Goal: Transaction & Acquisition: Purchase product/service

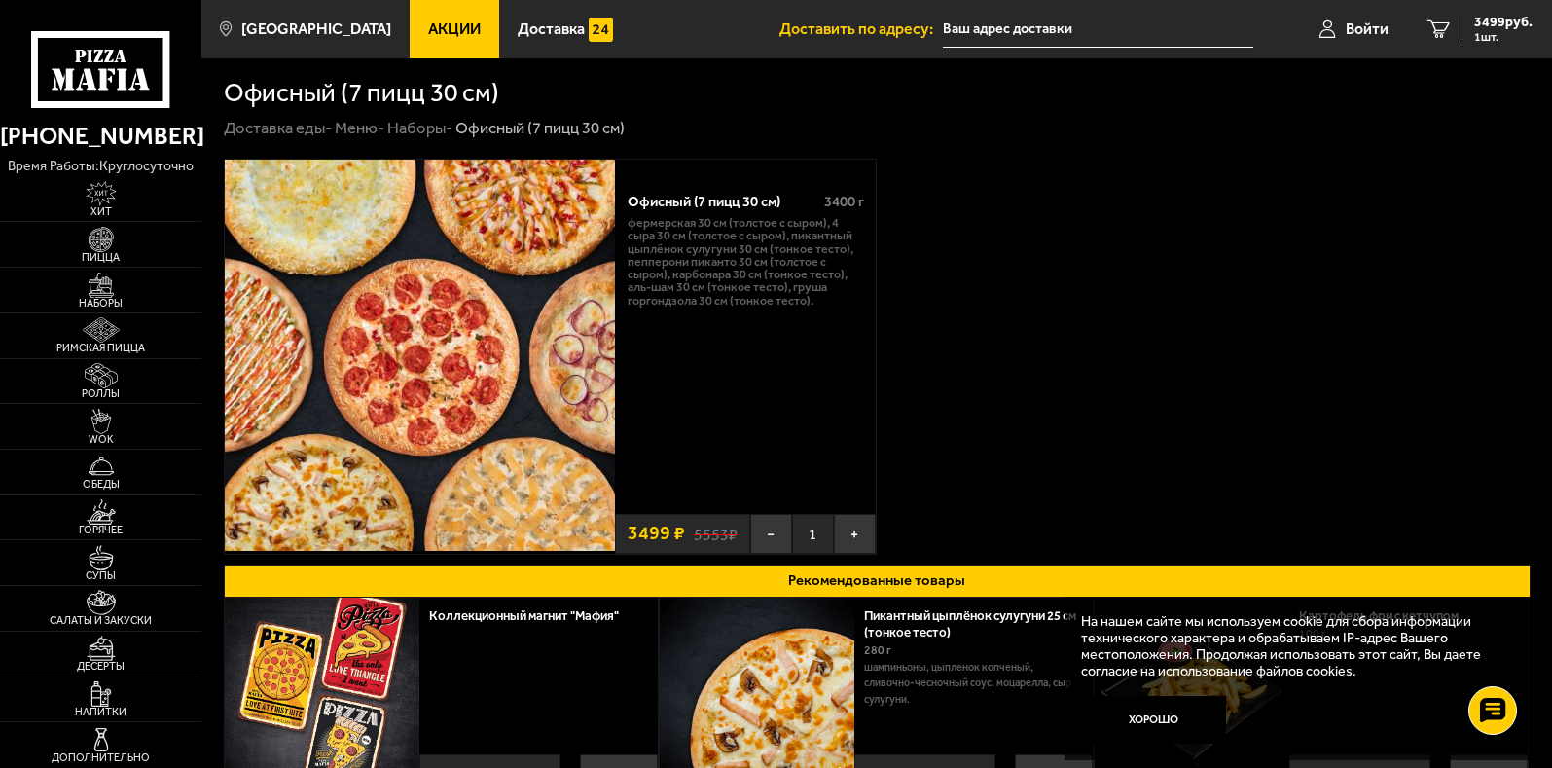
click at [1074, 31] on input "text" at bounding box center [1098, 30] width 310 height 36
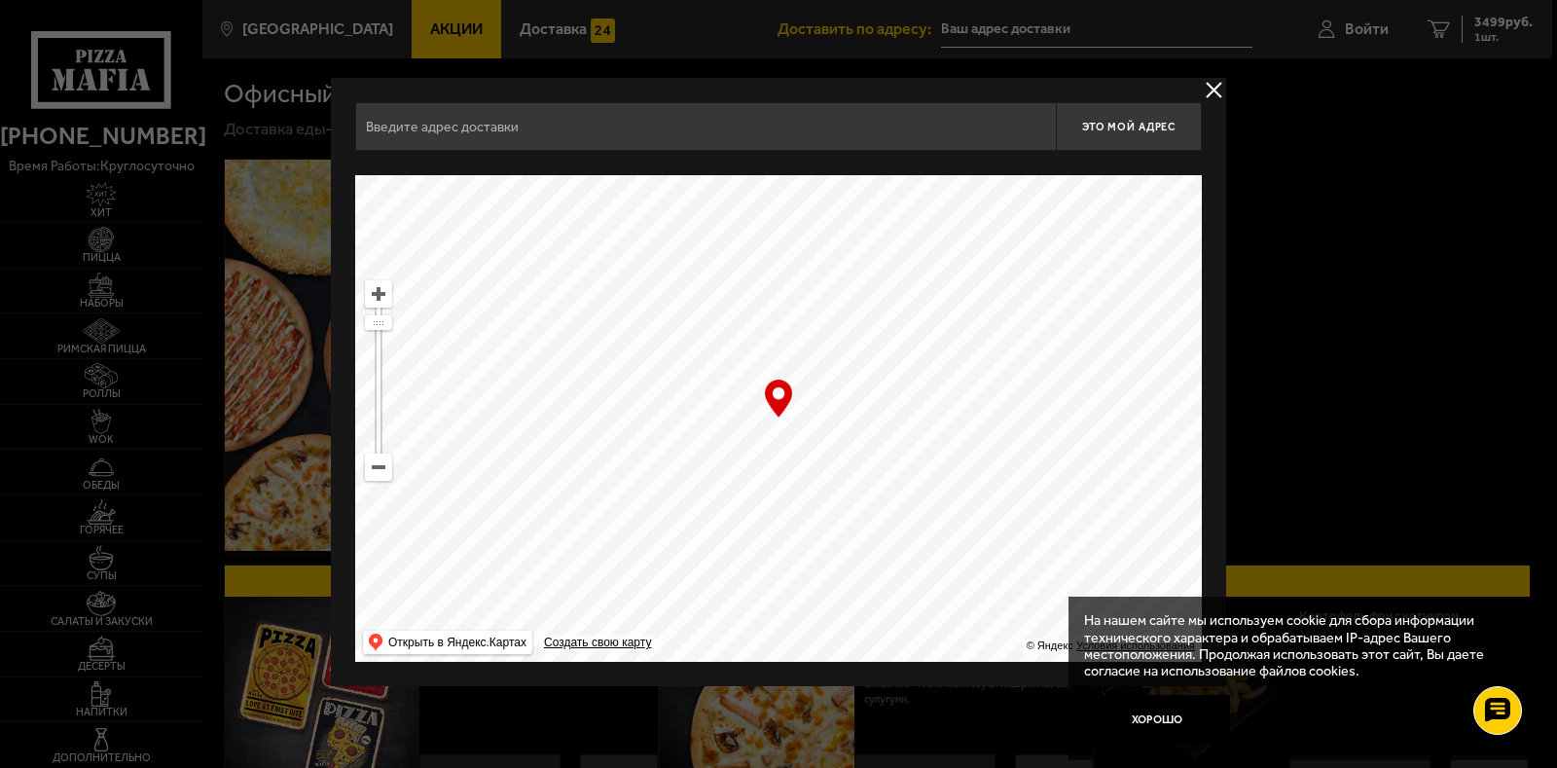
click at [545, 117] on input "text" at bounding box center [705, 126] width 701 height 49
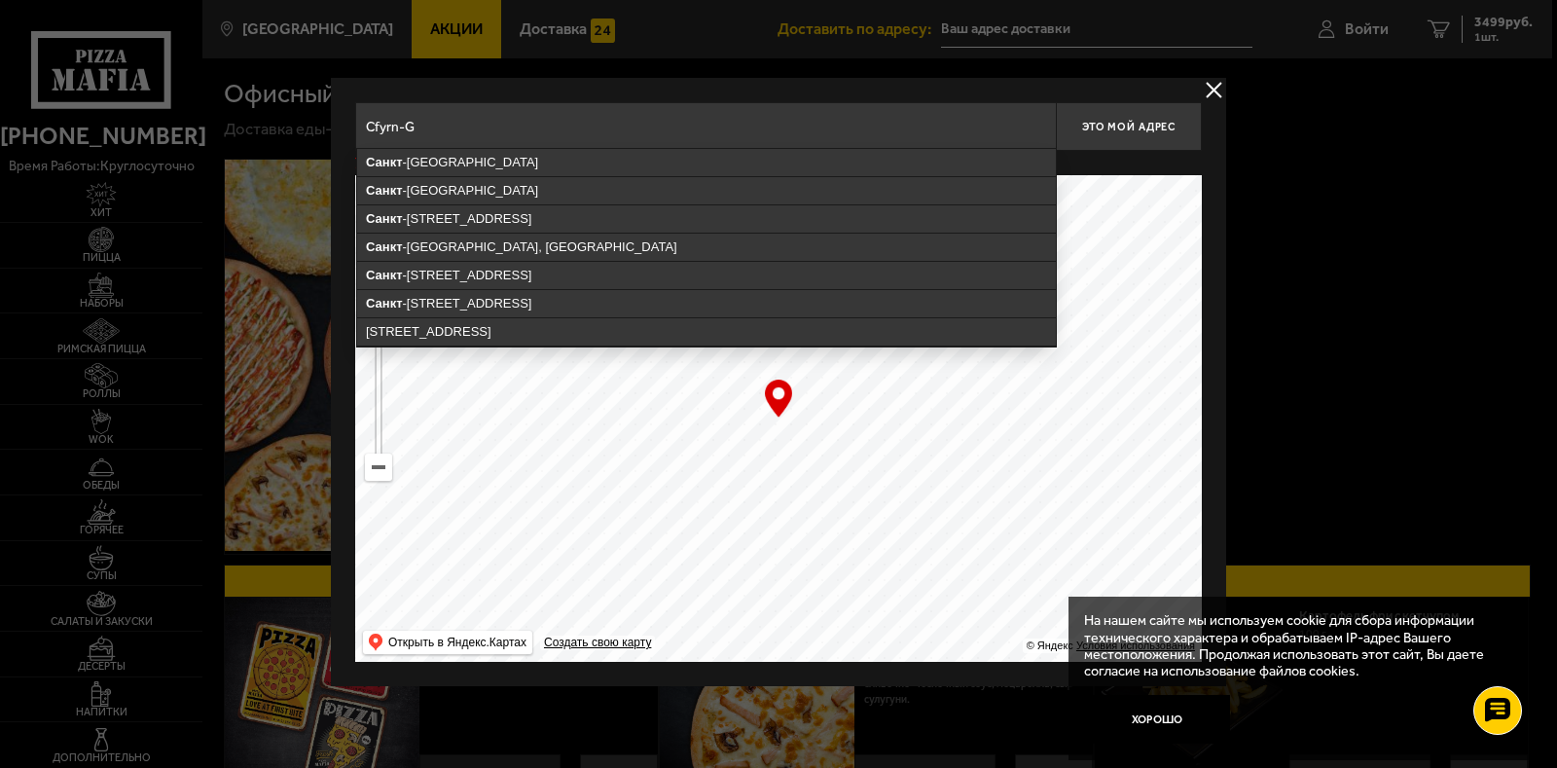
type input "Cfyrn-G"
drag, startPoint x: 1469, startPoint y: 241, endPoint x: 1442, endPoint y: 176, distance: 70.7
click at [1468, 241] on div at bounding box center [778, 384] width 1557 height 768
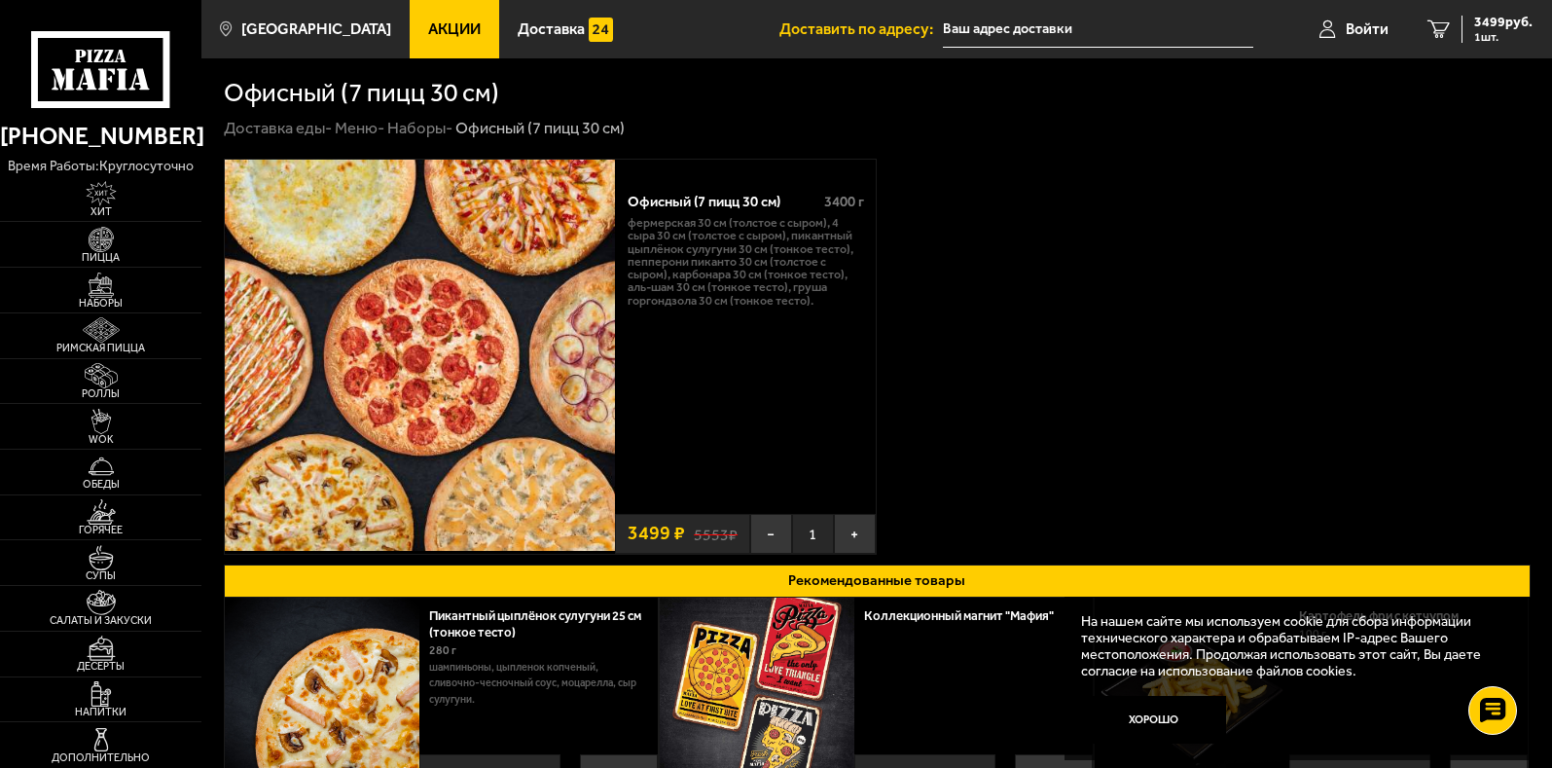
click at [957, 35] on input "text" at bounding box center [1098, 30] width 310 height 36
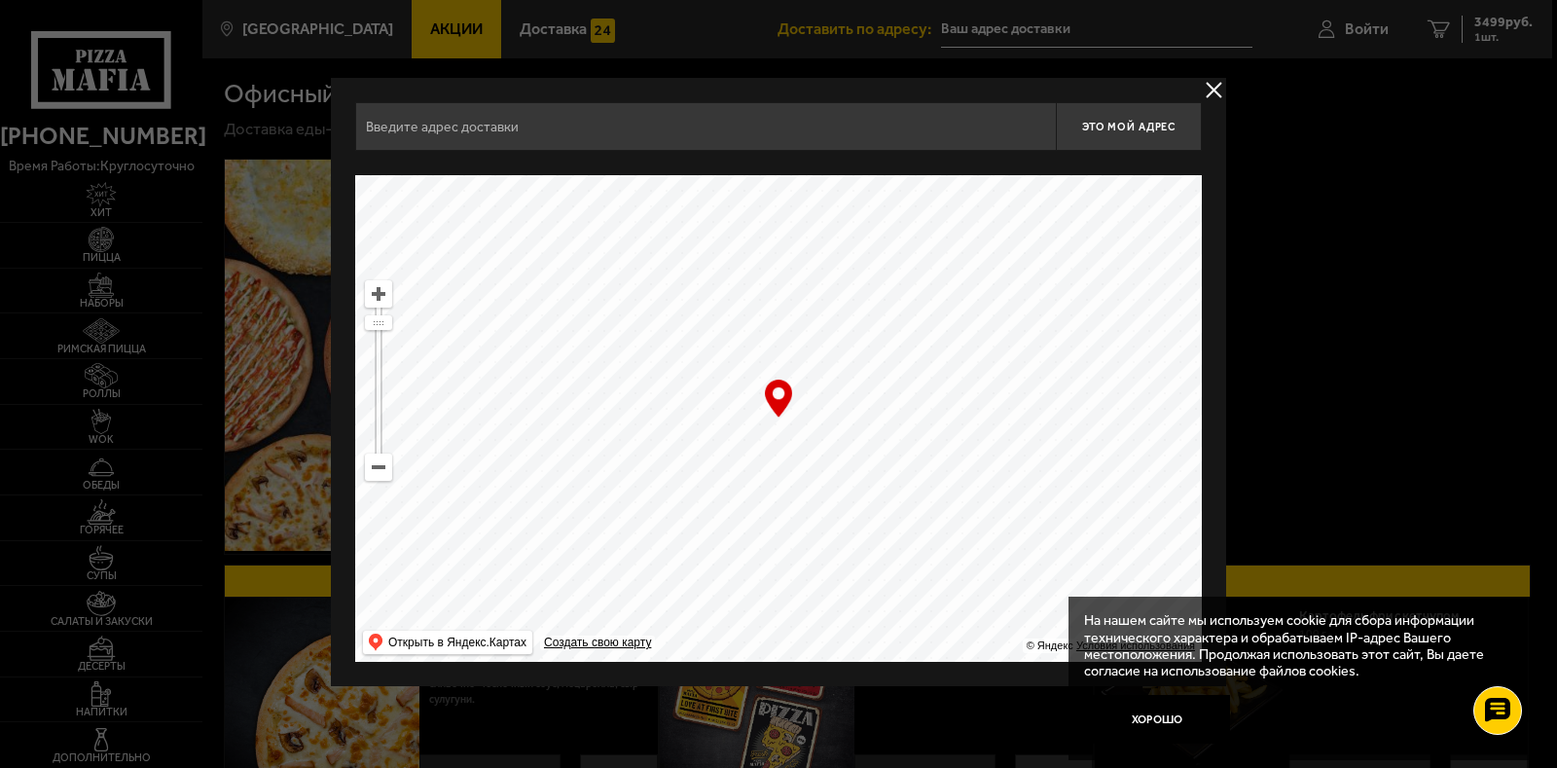
click at [601, 146] on input "text" at bounding box center [705, 126] width 701 height 49
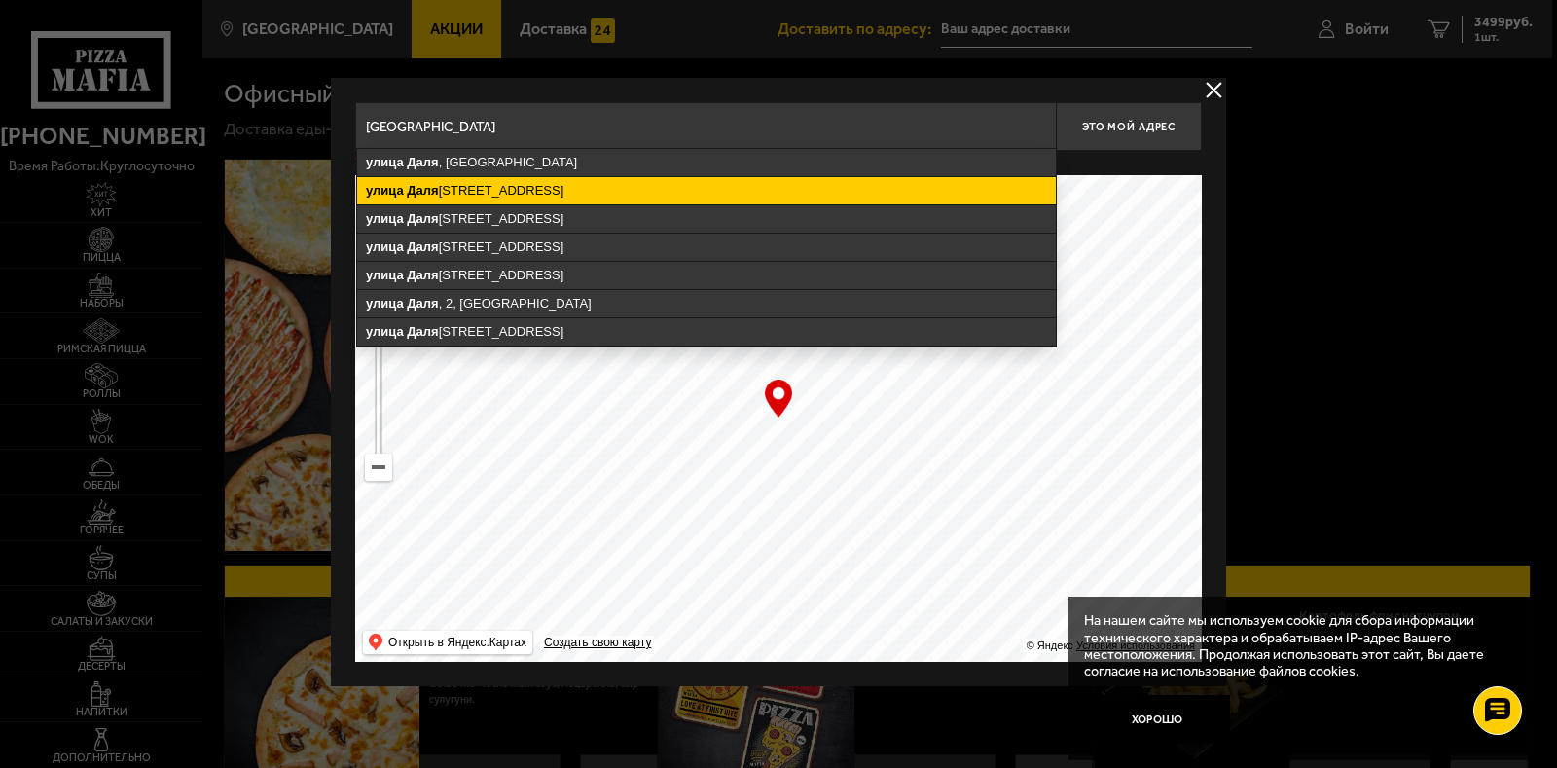
click at [470, 194] on ymaps "улица Даля , 10, Санкт-Петербург" at bounding box center [706, 190] width 699 height 27
type input "Санкт-Петербург, улица Даля, 10"
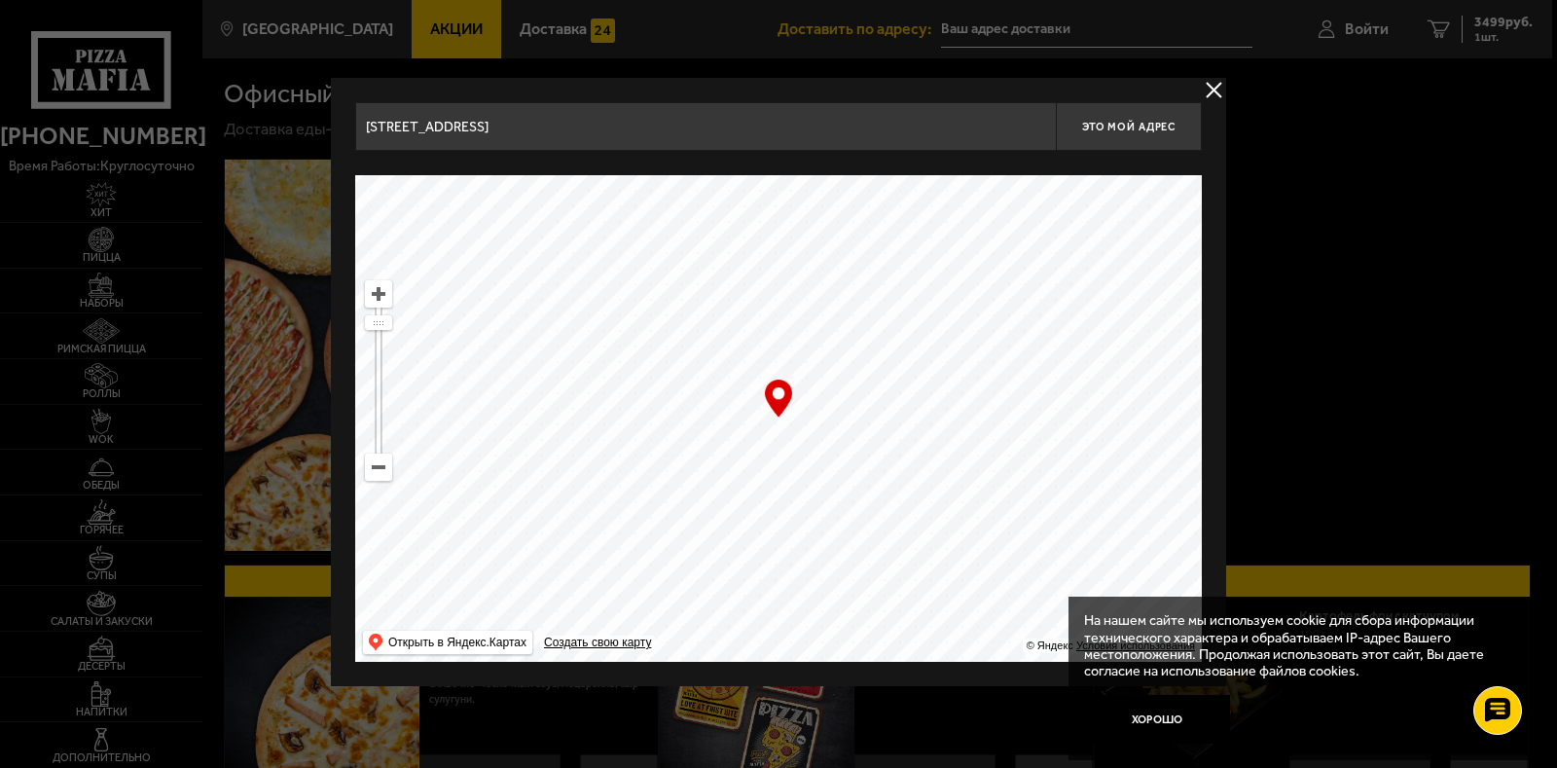
click at [572, 124] on input "Санкт-Петербург, улица Даля, 10" at bounding box center [705, 126] width 701 height 49
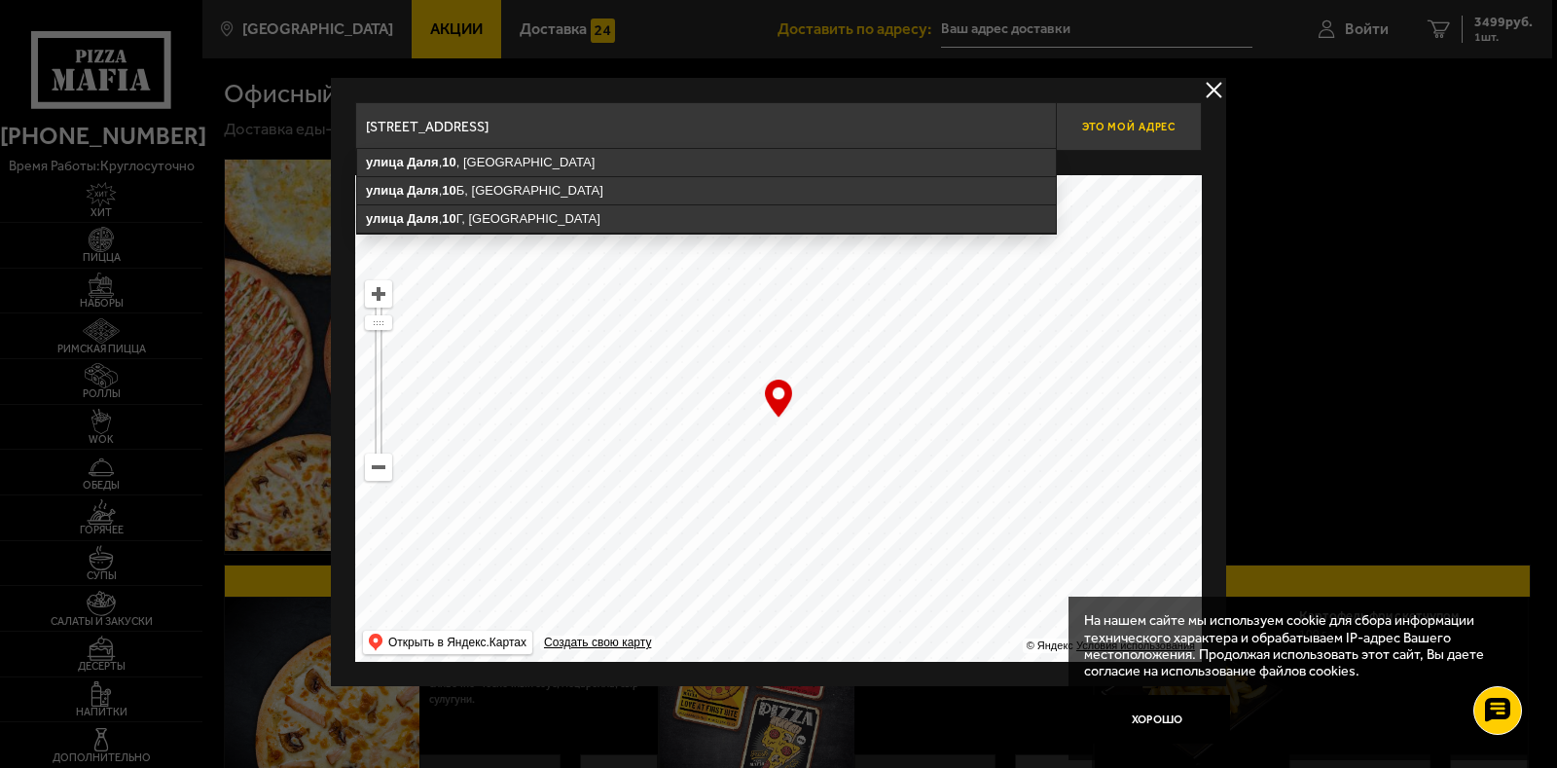
click at [1097, 127] on span "Это мой адрес" at bounding box center [1128, 127] width 93 height 13
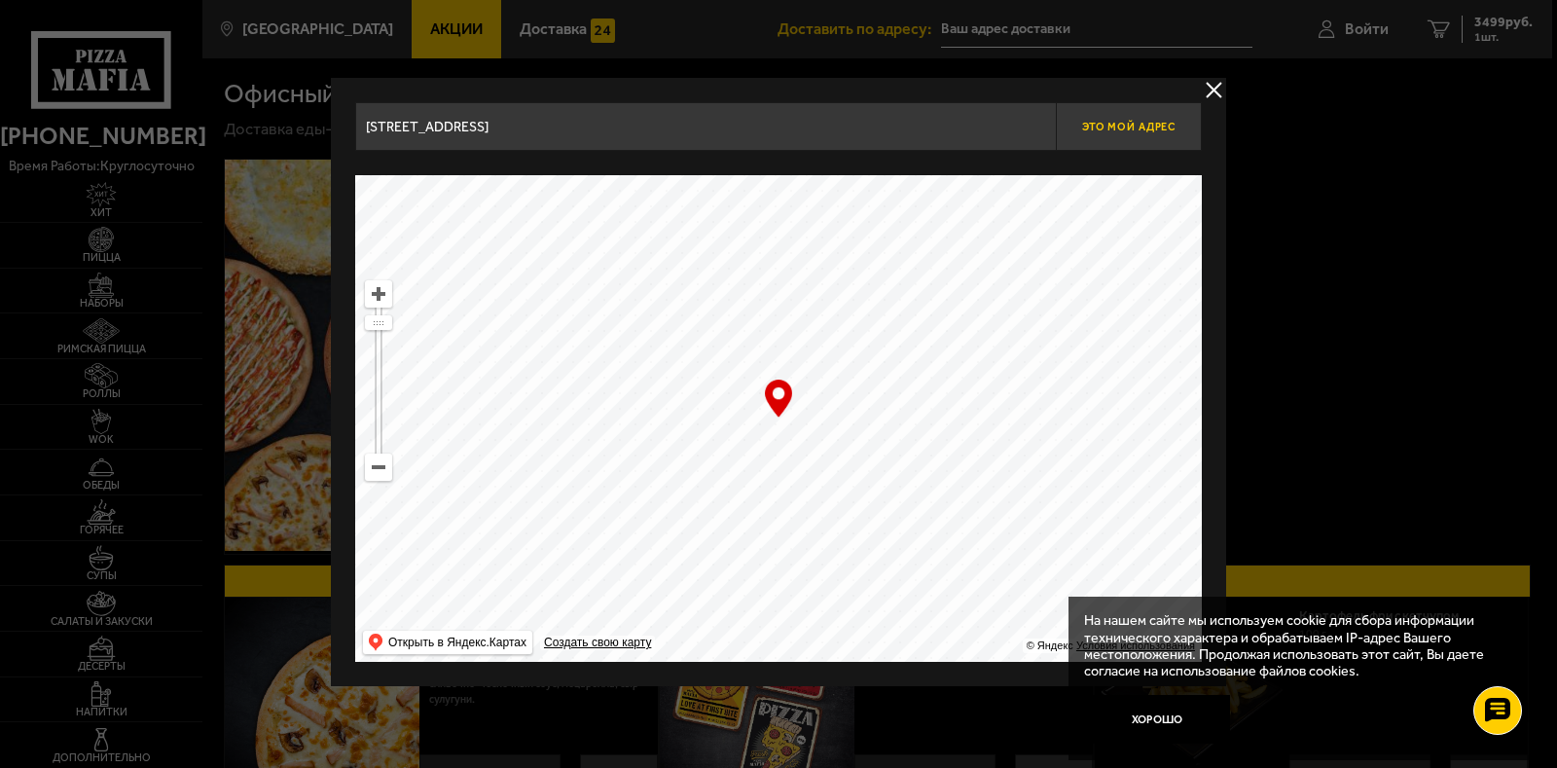
type input "улица Даля, 10"
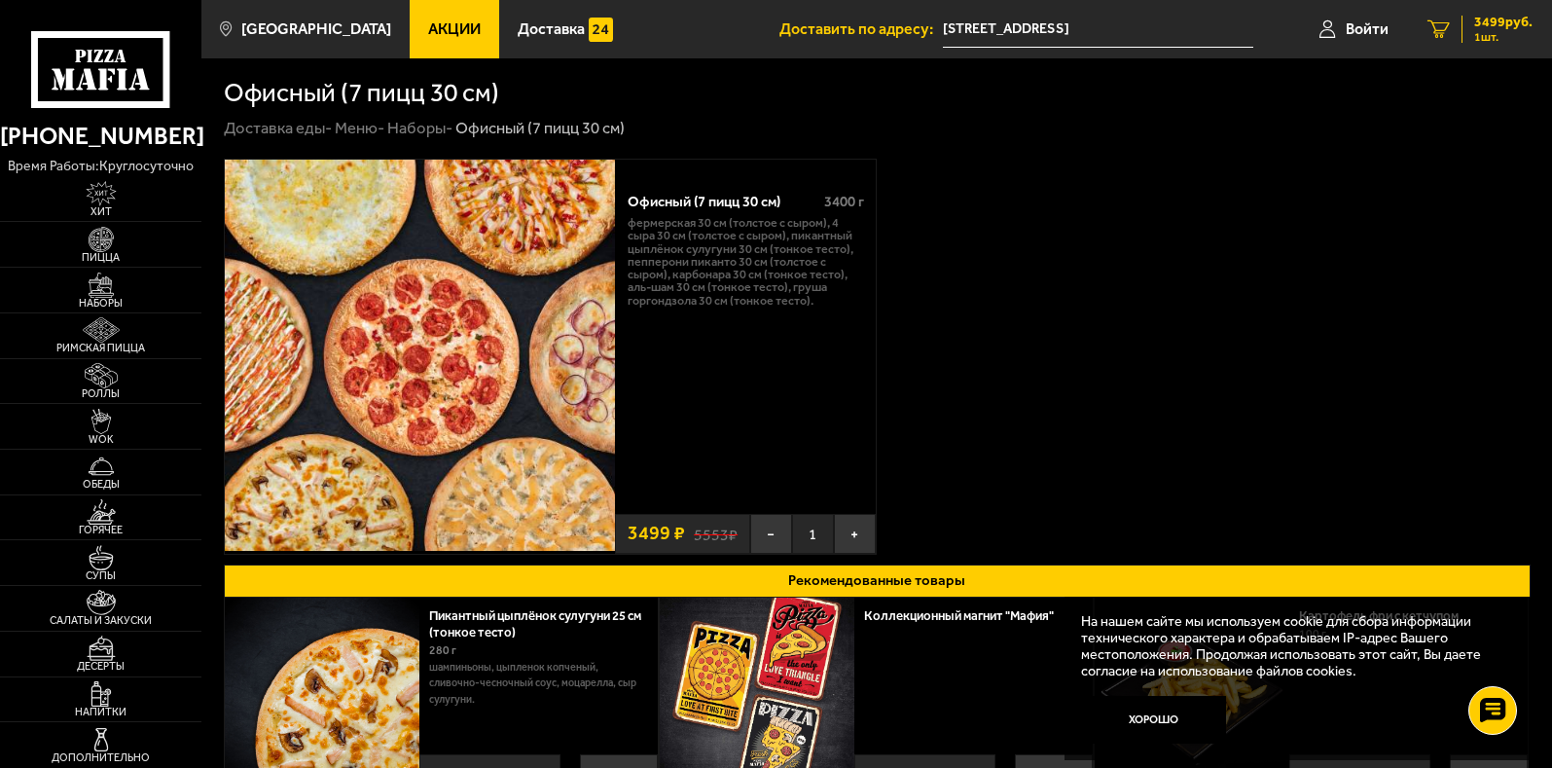
click at [1435, 28] on icon "1" at bounding box center [1439, 28] width 22 height 18
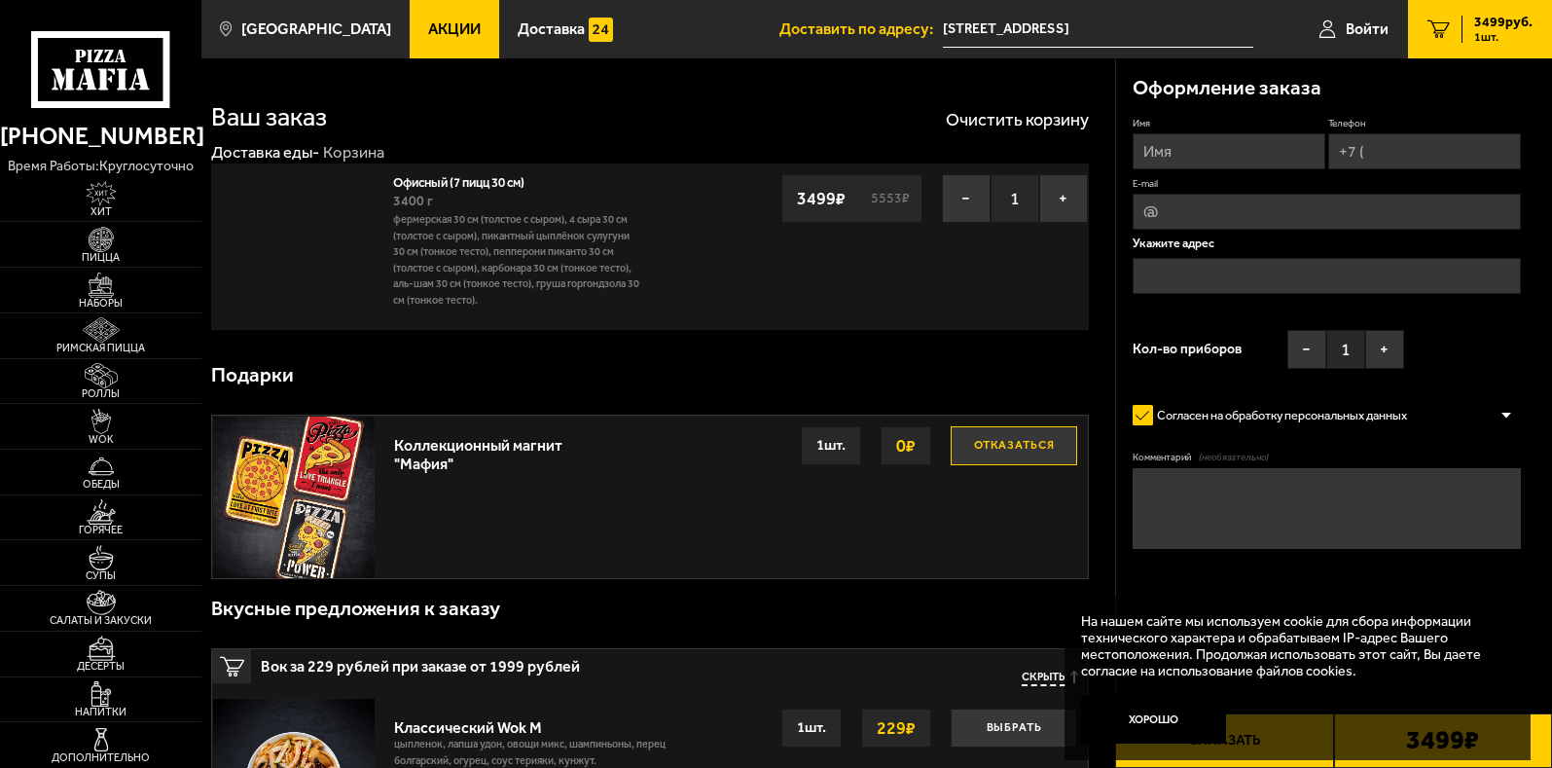
type input "улица Даля, 10"
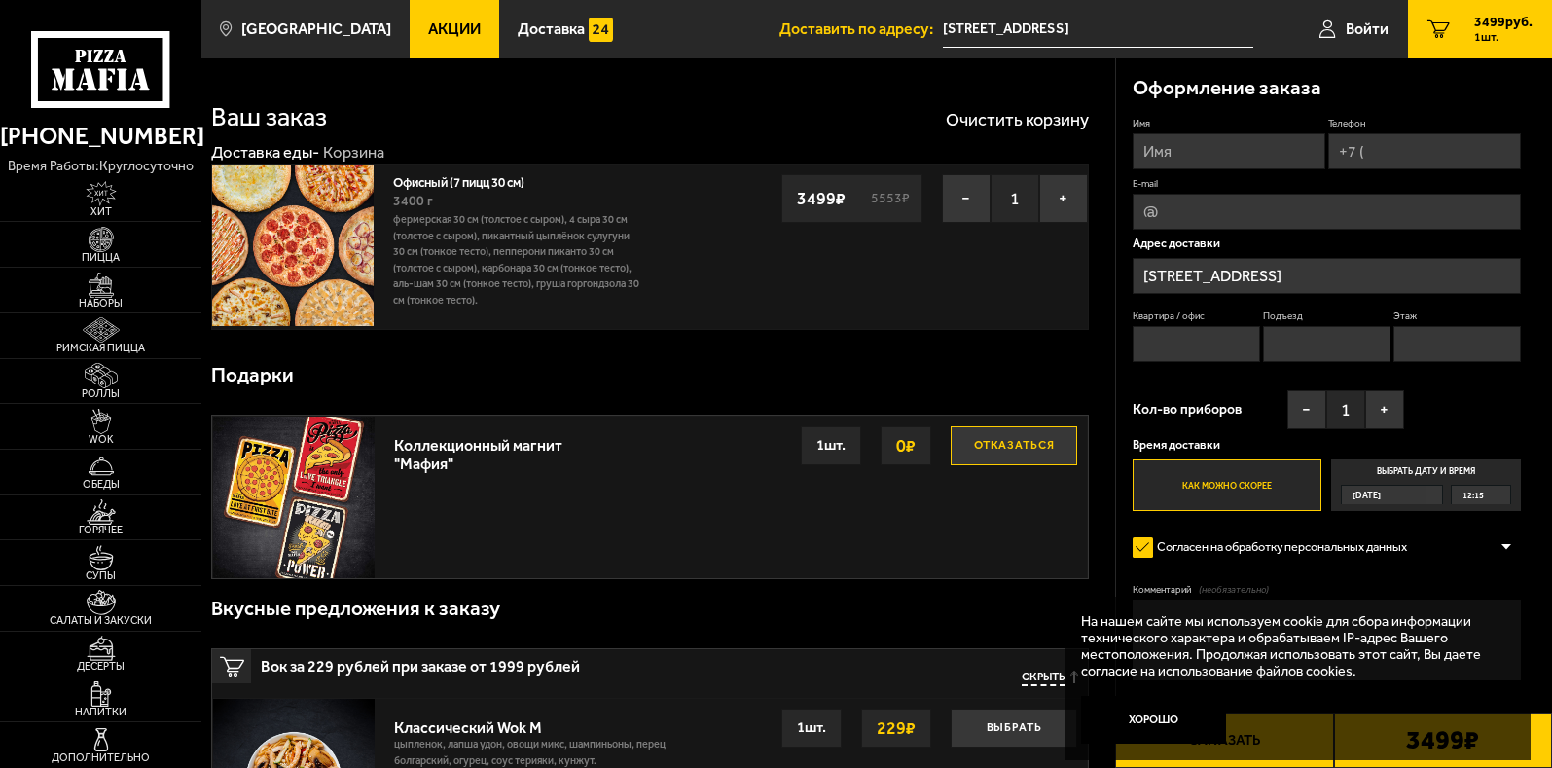
click at [1479, 18] on span "3499 руб." at bounding box center [1504, 23] width 58 height 14
click at [1490, 31] on span "1 шт." at bounding box center [1504, 37] width 58 height 12
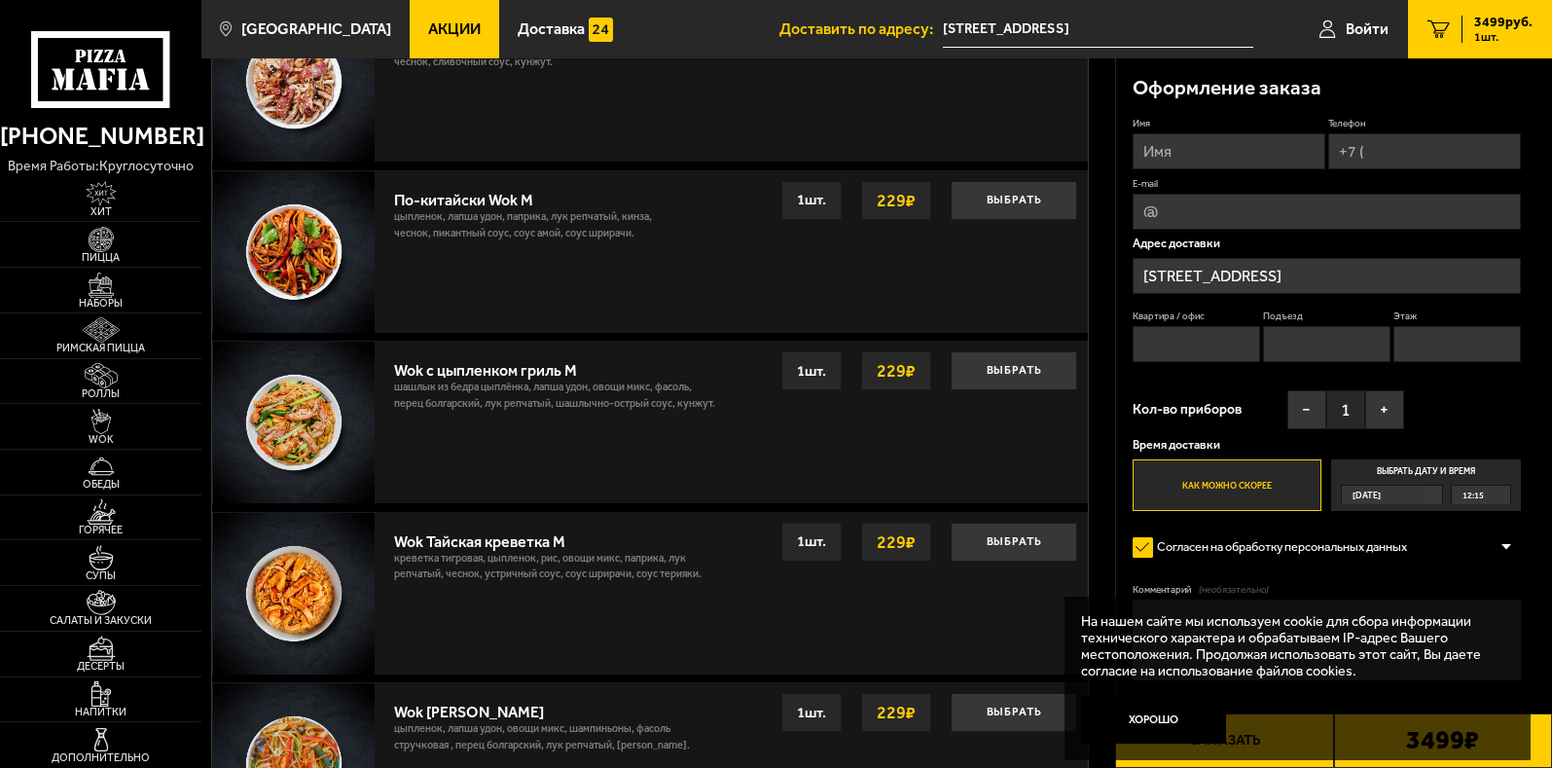
scroll to position [938, 0]
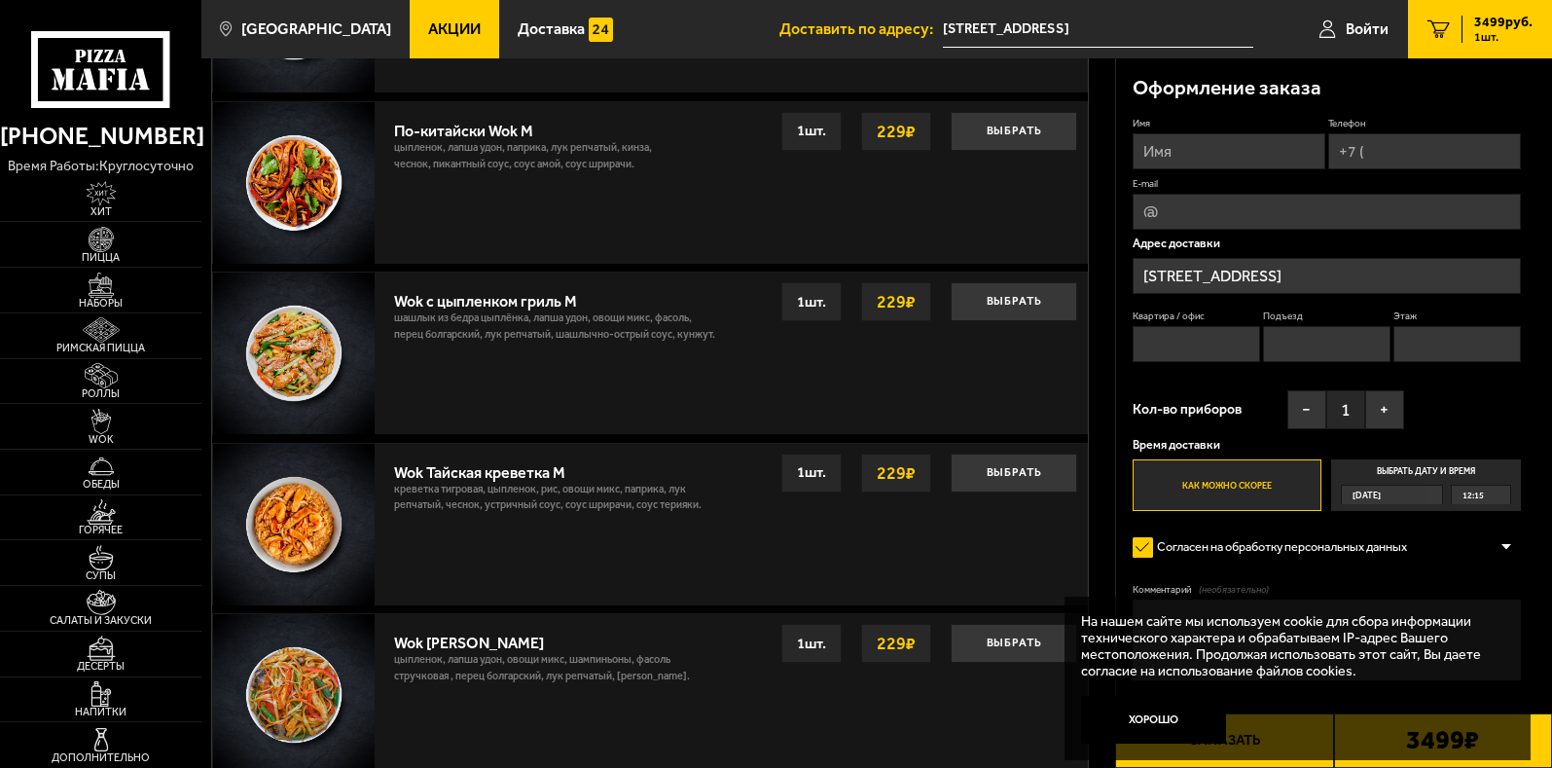
click at [1384, 158] on input "Телефон" at bounding box center [1425, 151] width 193 height 36
type input "+7 (965) 008-48-10"
click at [1192, 150] on input "Имя" at bounding box center [1229, 151] width 193 height 36
type input "Виктор"
click at [1238, 482] on label "Как можно скорее" at bounding box center [1227, 486] width 189 height 52
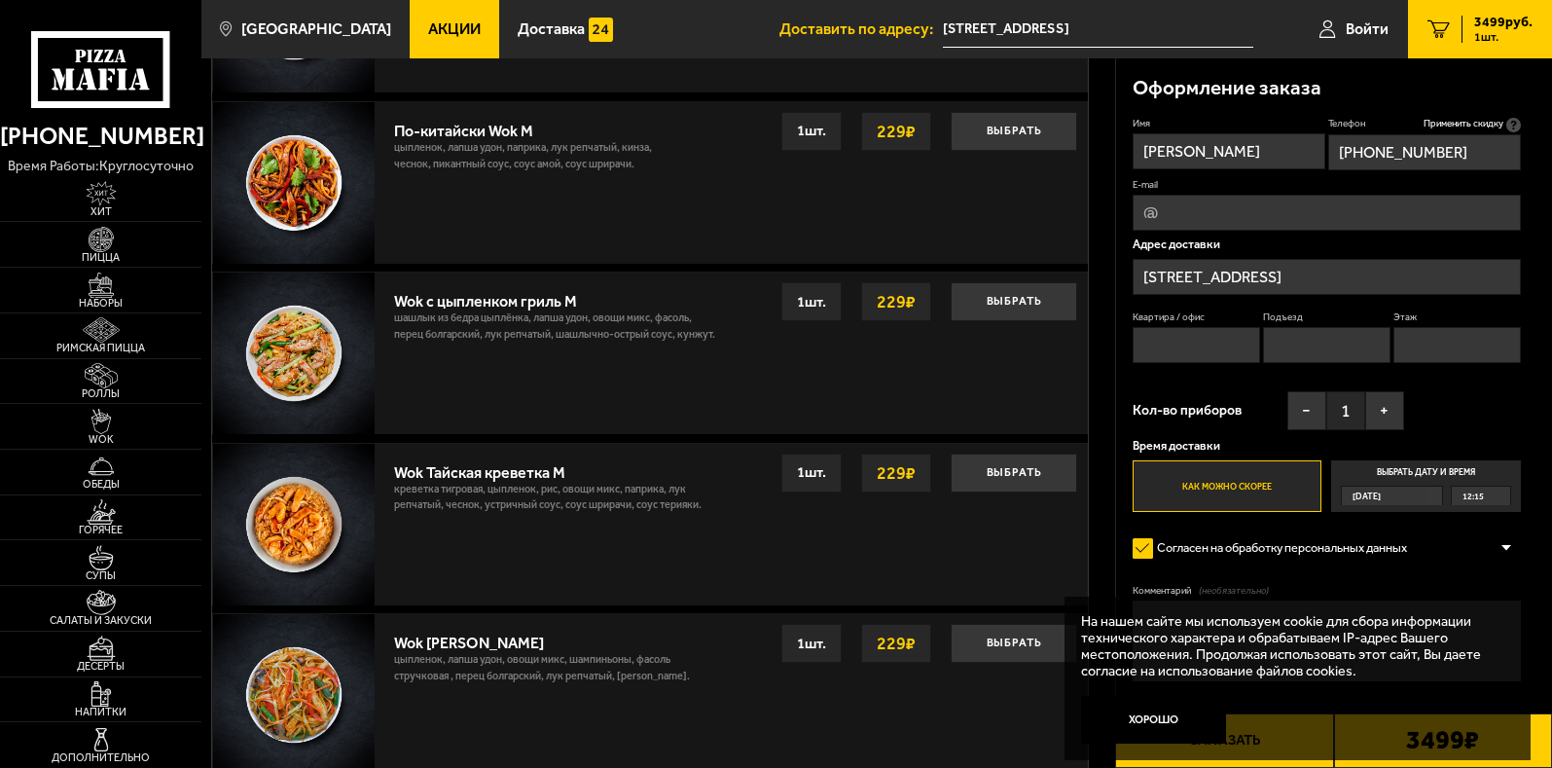
click at [0, 0] on input "Как можно скорее" at bounding box center [0, 0] width 0 height 0
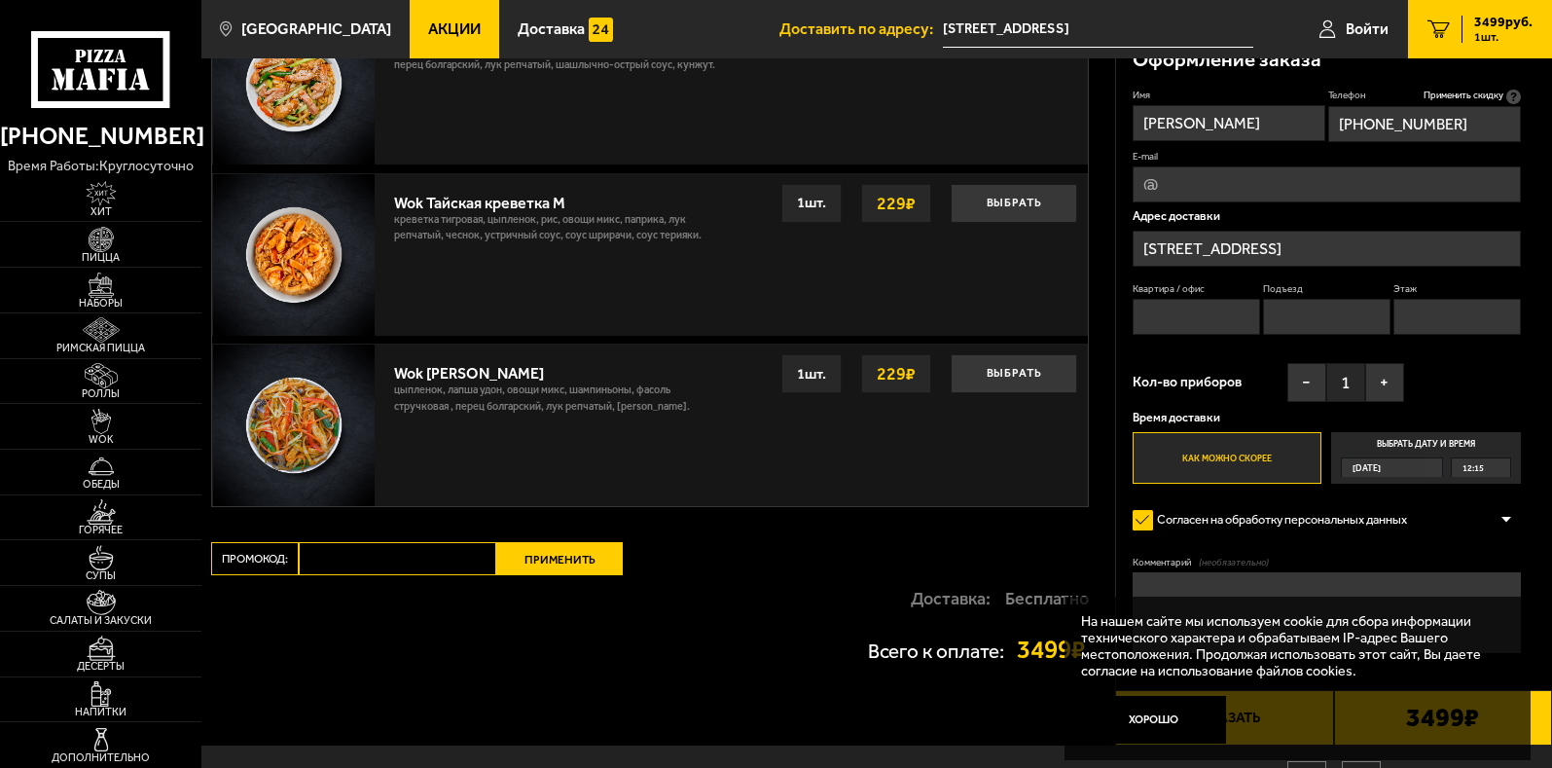
scroll to position [1316, 0]
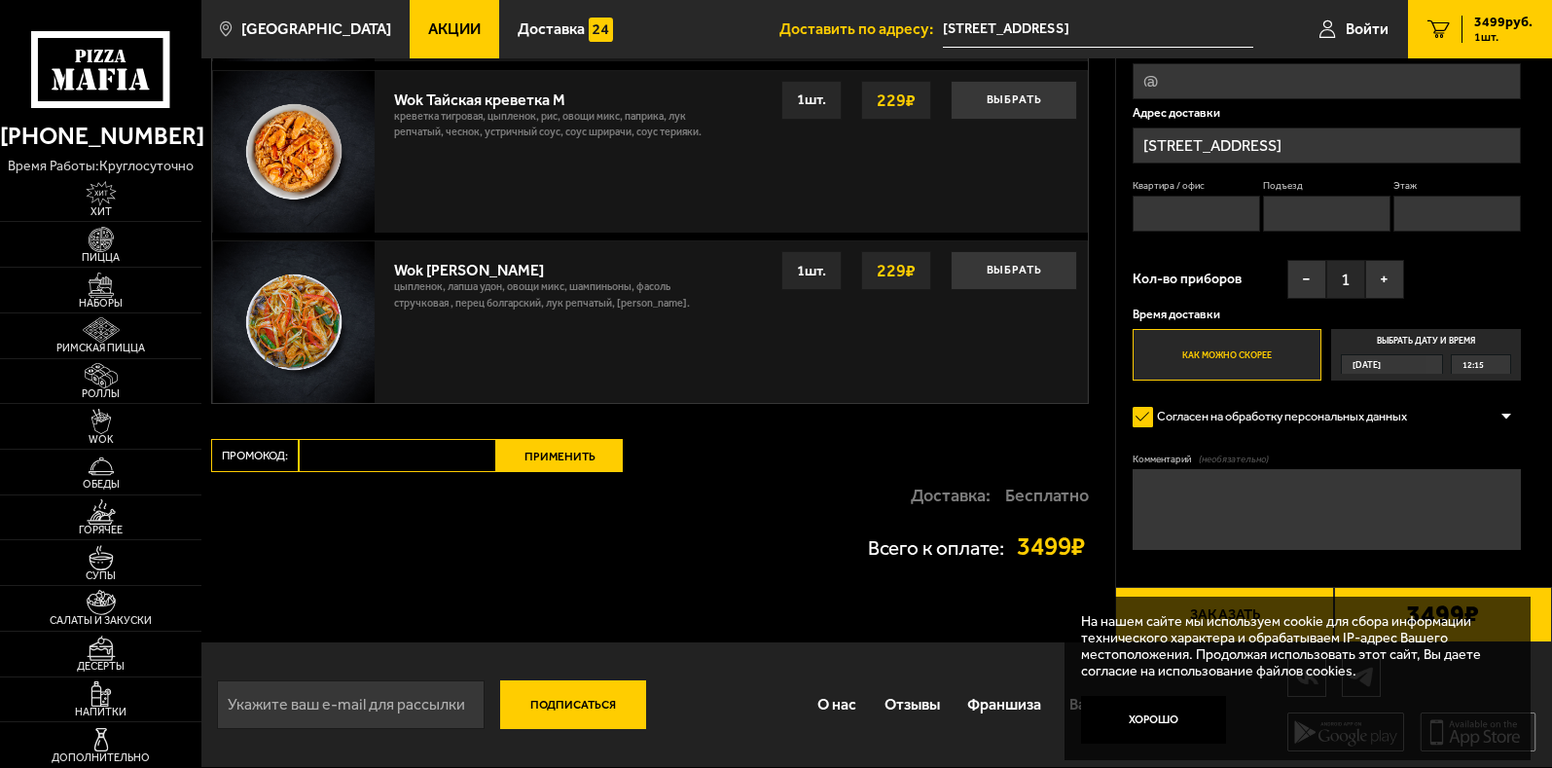
click at [1158, 482] on textarea "Комментарий (необязательно)" at bounding box center [1327, 509] width 388 height 81
click at [1151, 483] on textarea "Комментарий (необязательно)" at bounding box center [1327, 509] width 388 height 81
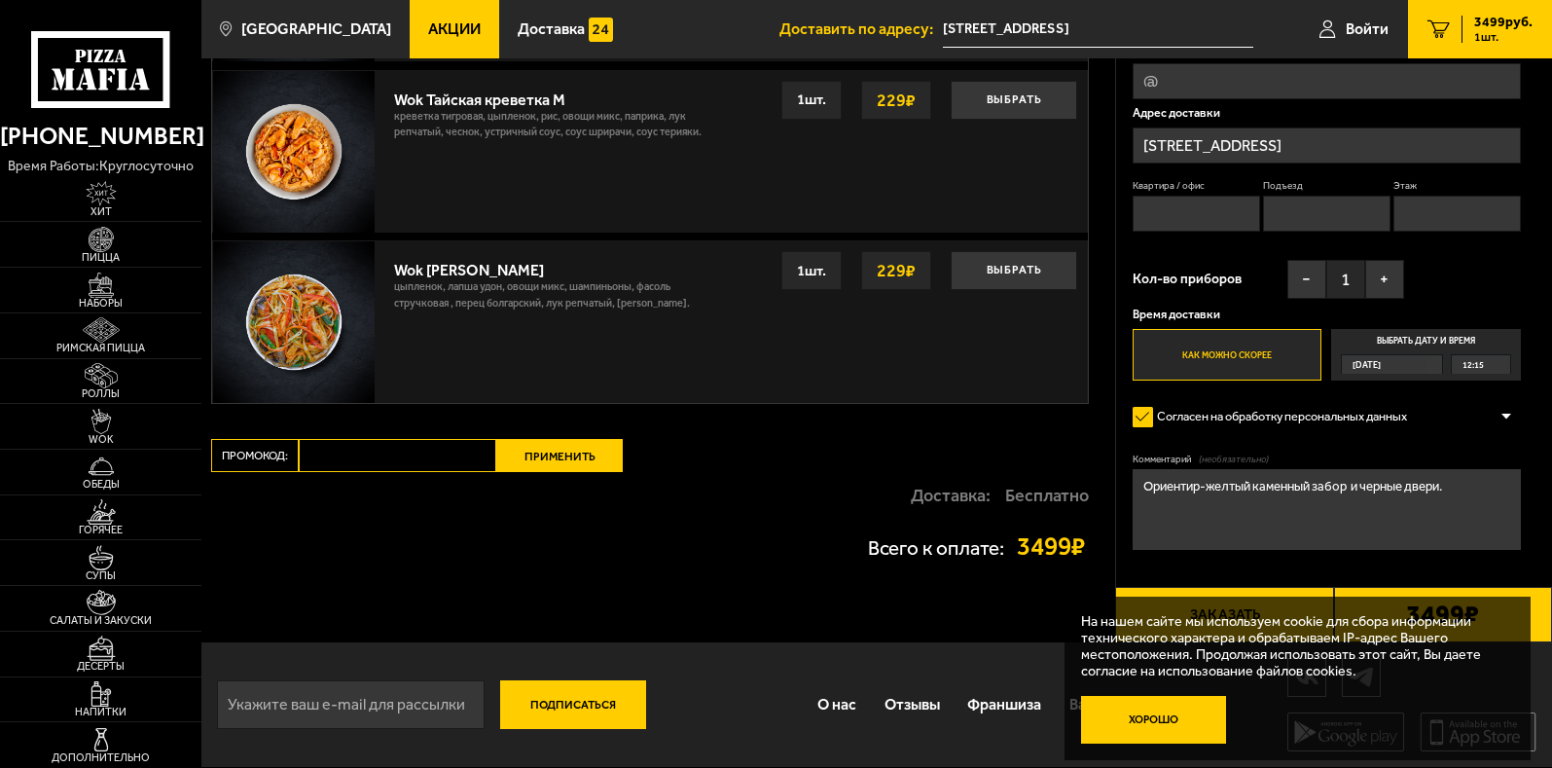
type textarea "Ориентир-желтый каменный забор и черные двери."
click at [1148, 729] on button "Хорошо" at bounding box center [1154, 720] width 146 height 49
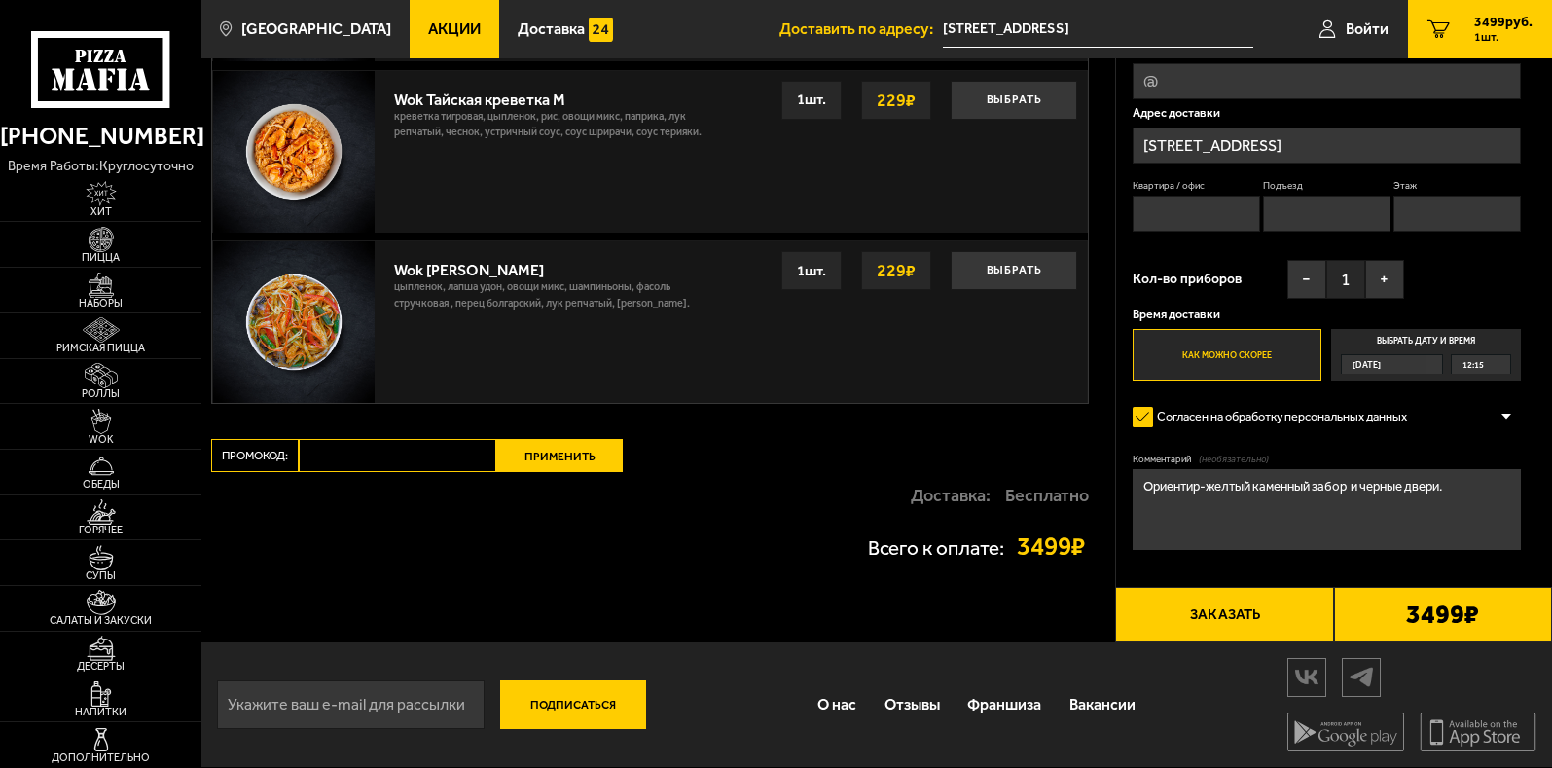
click at [1229, 607] on button "Заказать" at bounding box center [1224, 614] width 218 height 55
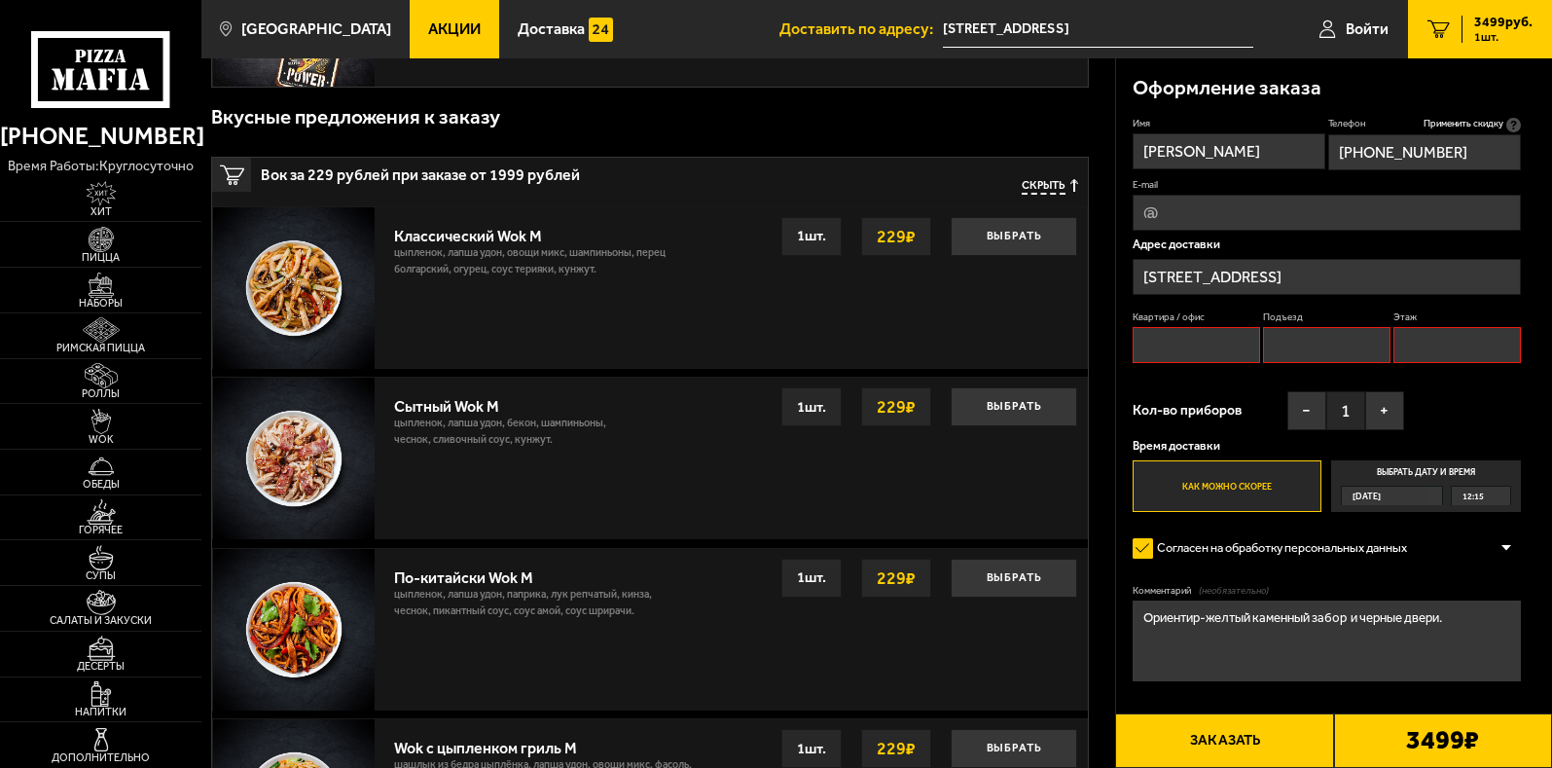
scroll to position [165, 0]
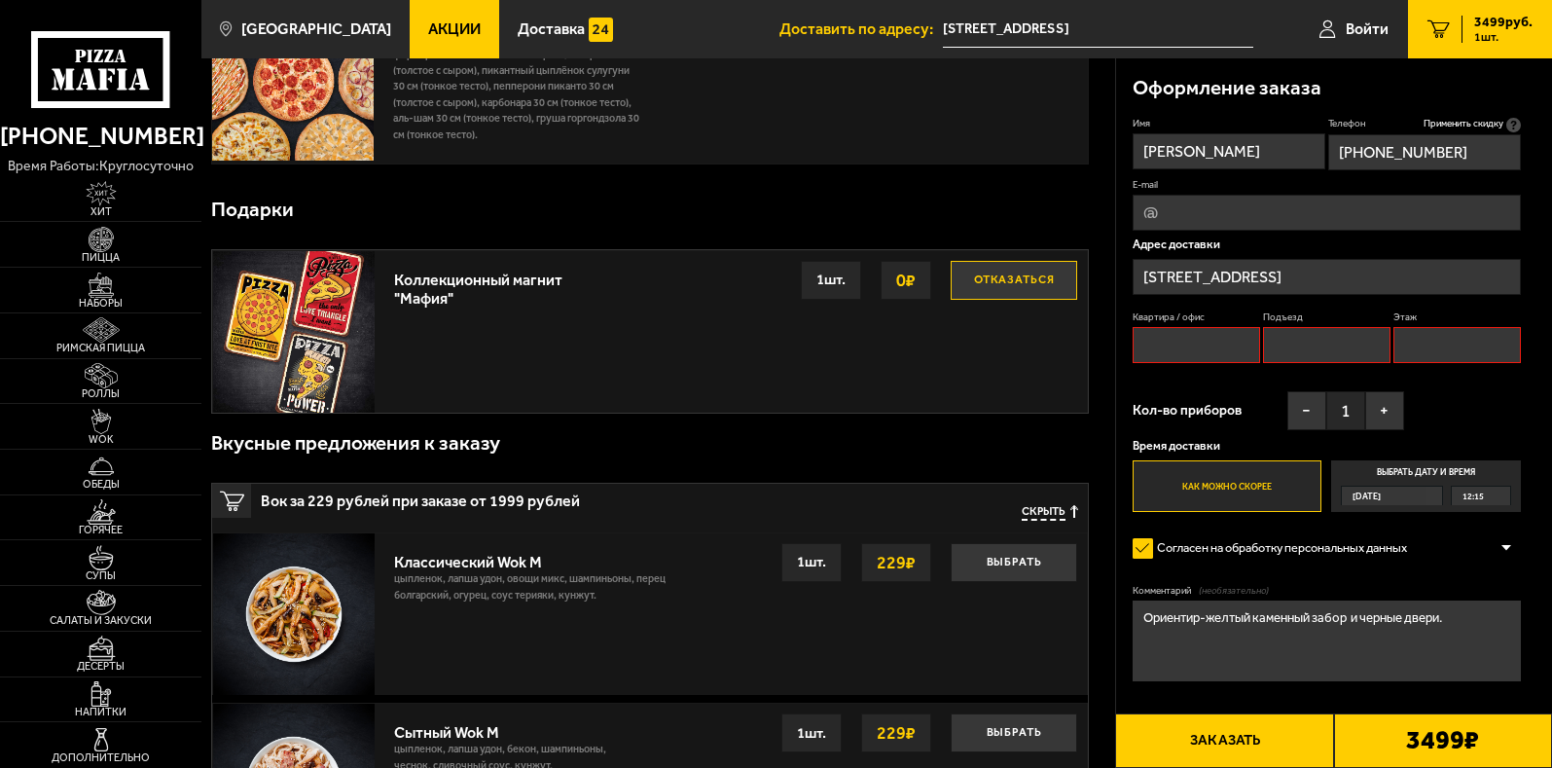
click at [1204, 336] on input "Квартира / офис" at bounding box center [1197, 345] width 128 height 36
click at [1196, 342] on input "Квартира / офис" at bounding box center [1197, 345] width 128 height 36
type input "-"
click at [1297, 345] on input "Подъезд" at bounding box center [1327, 345] width 128 height 36
type input "-"
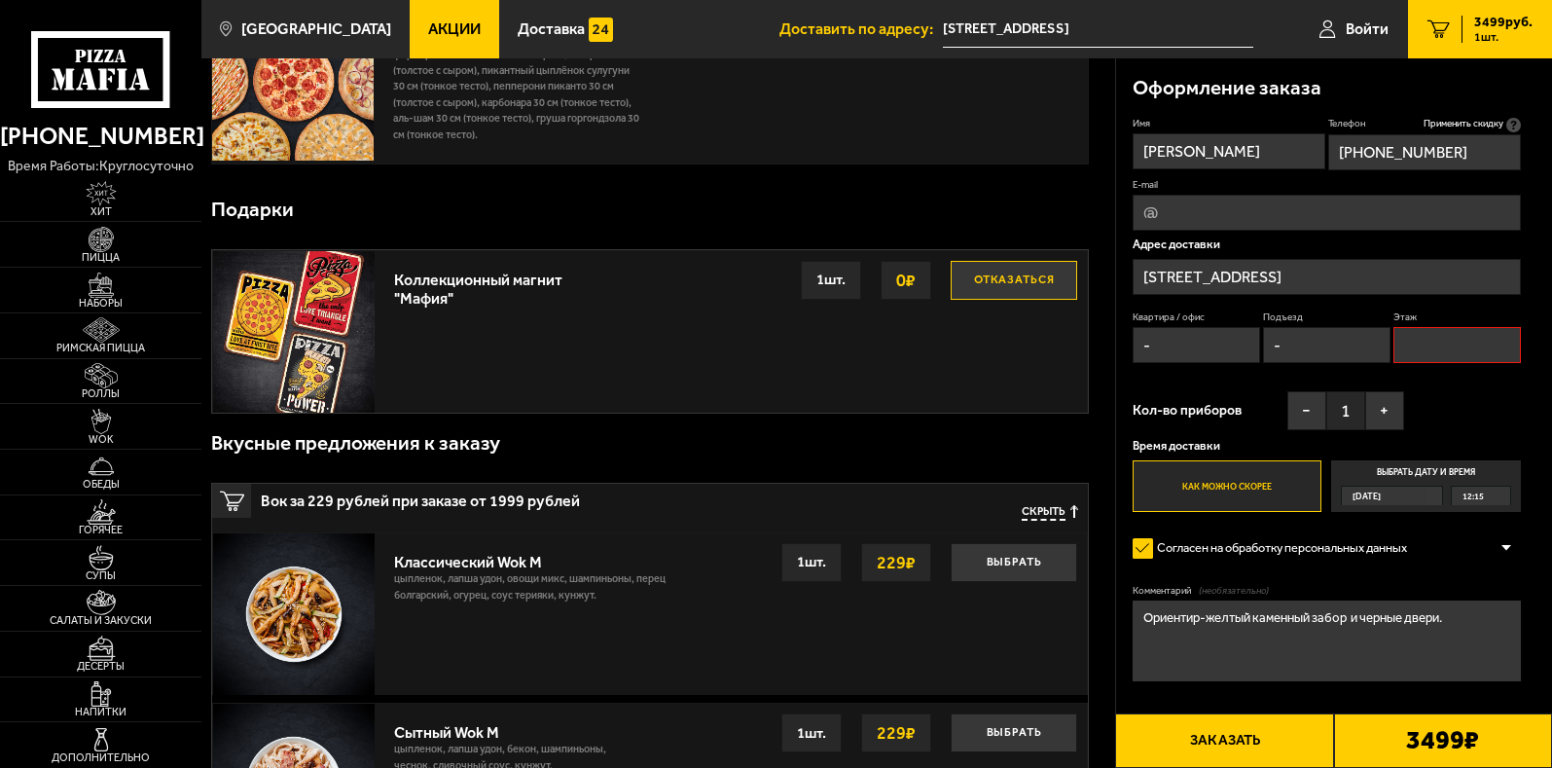
click at [1432, 348] on input "Этаж" at bounding box center [1458, 345] width 128 height 36
type input "-"
click at [1257, 271] on input "улица Даля, 10" at bounding box center [1327, 277] width 388 height 36
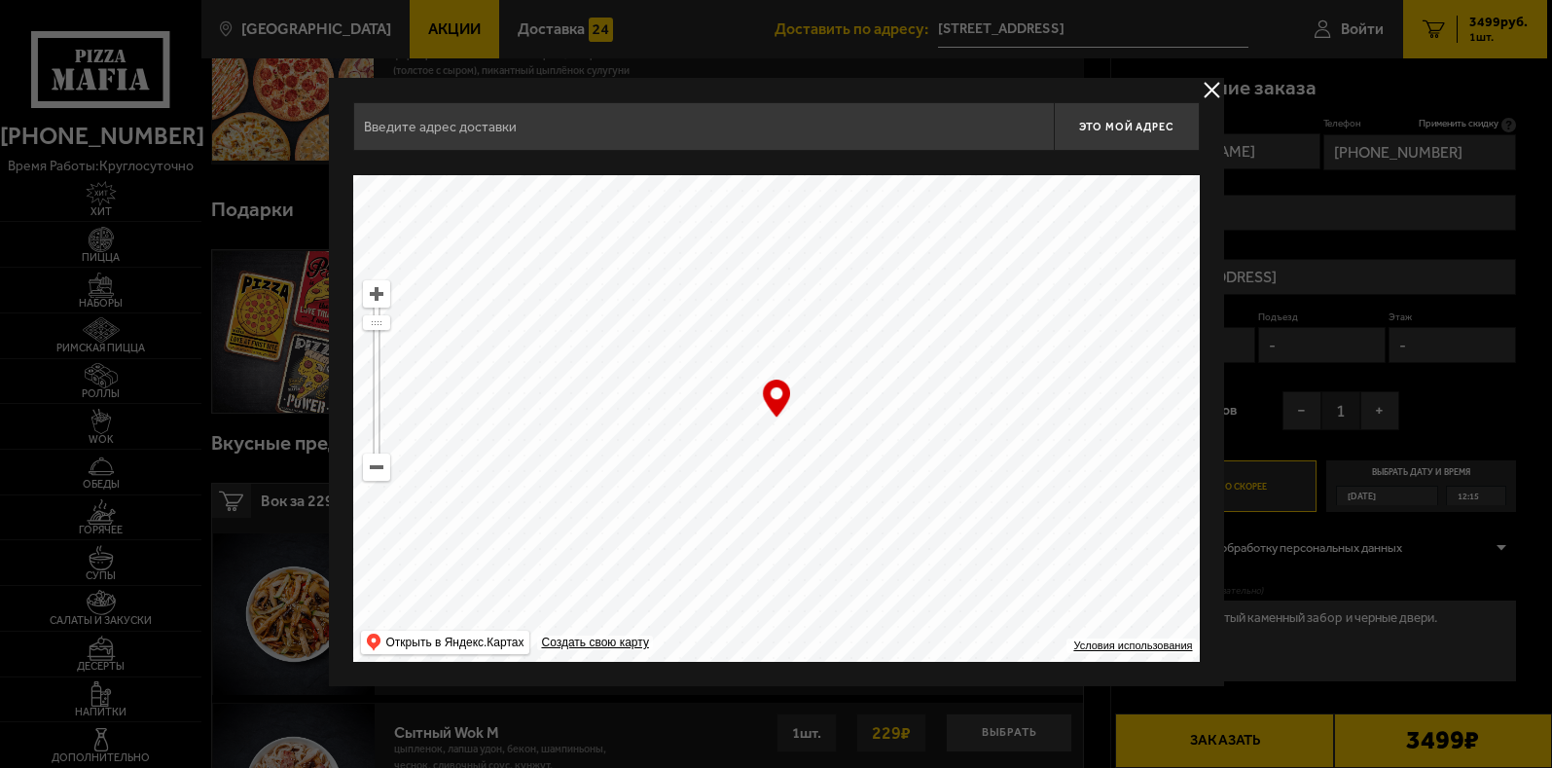
type input "улица Даля, 10"
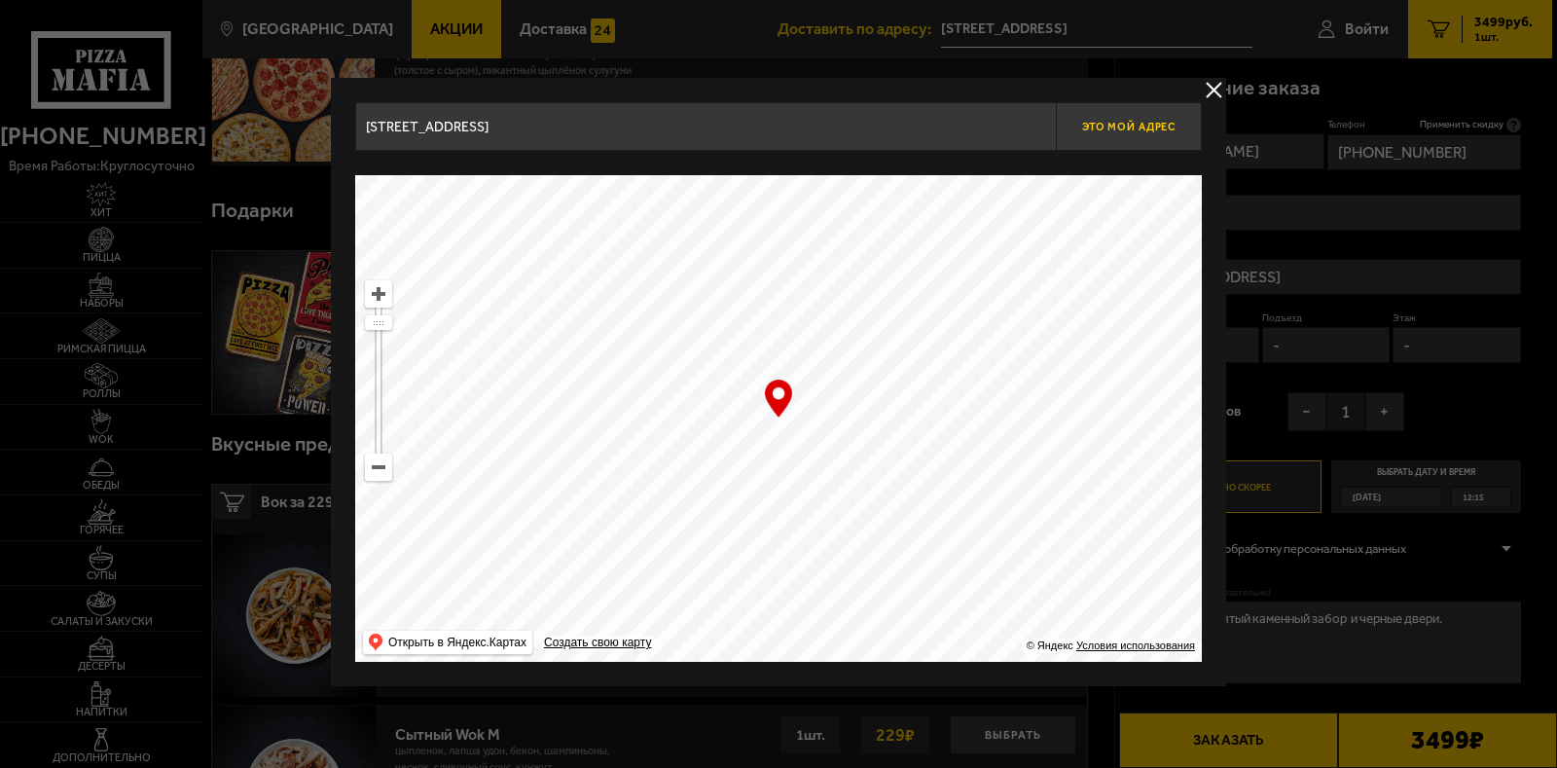
click at [1167, 131] on span "Это мой адрес" at bounding box center [1128, 127] width 93 height 13
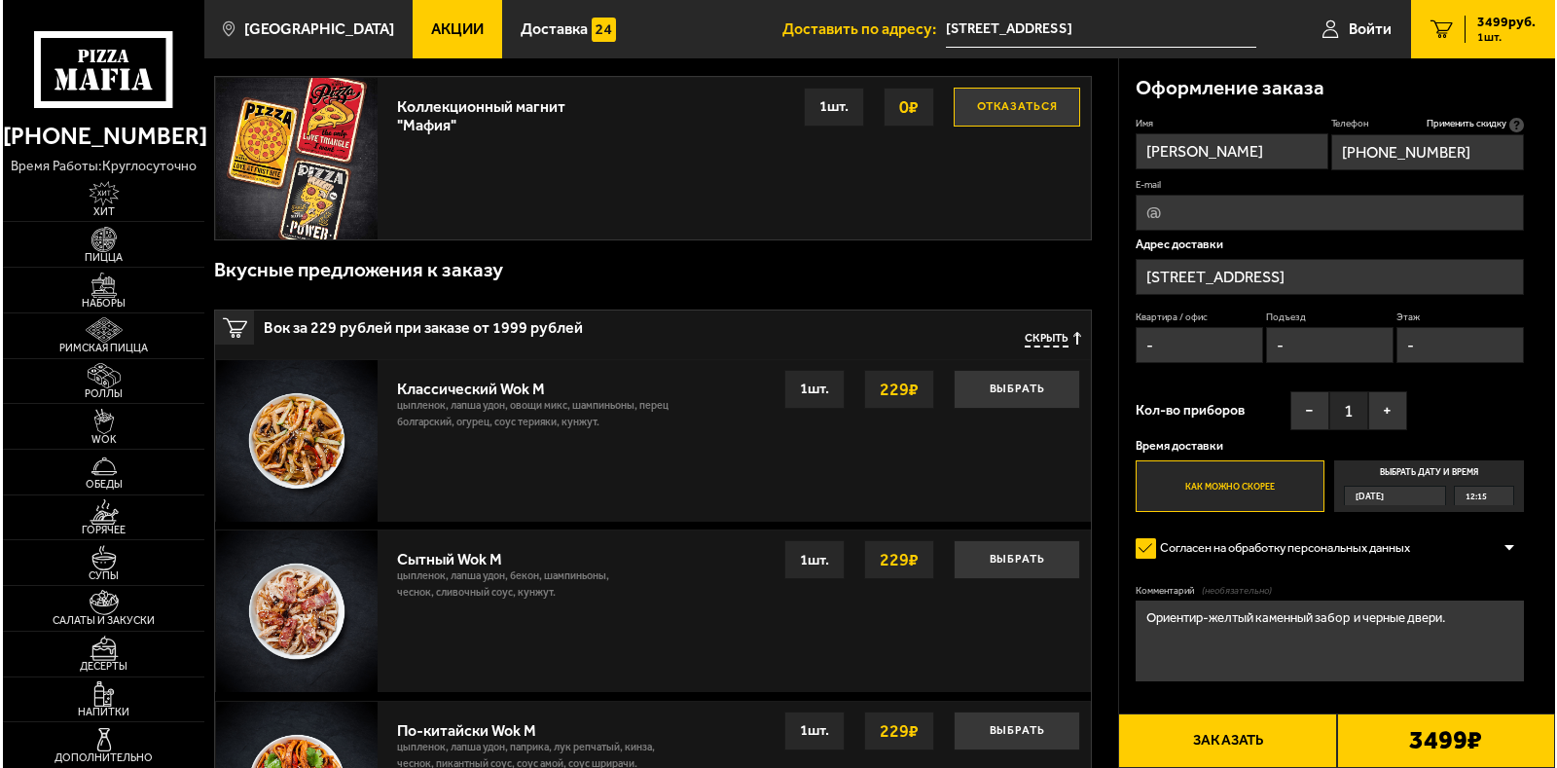
scroll to position [555, 0]
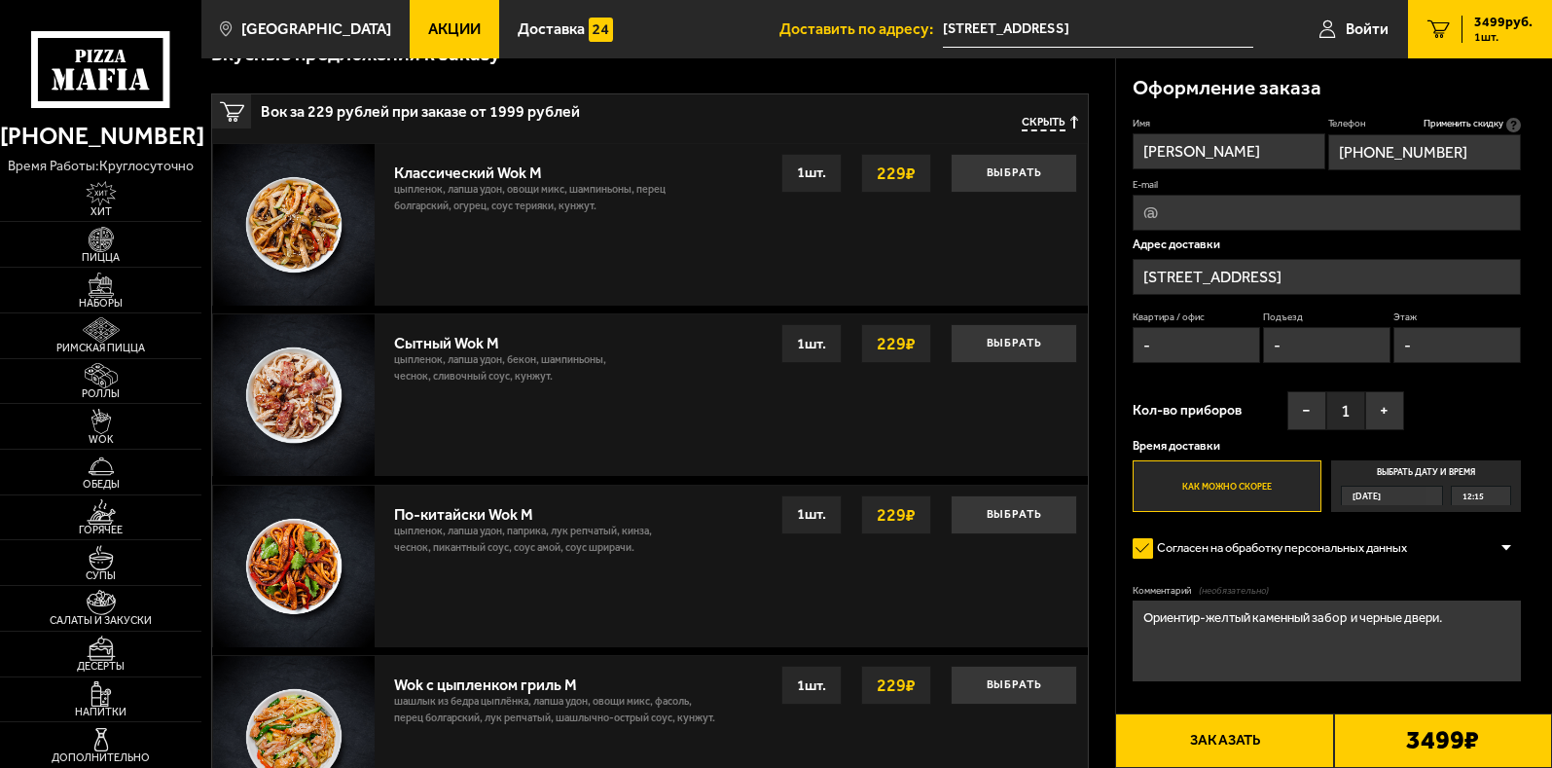
click at [1260, 751] on button "Заказать" at bounding box center [1224, 740] width 218 height 55
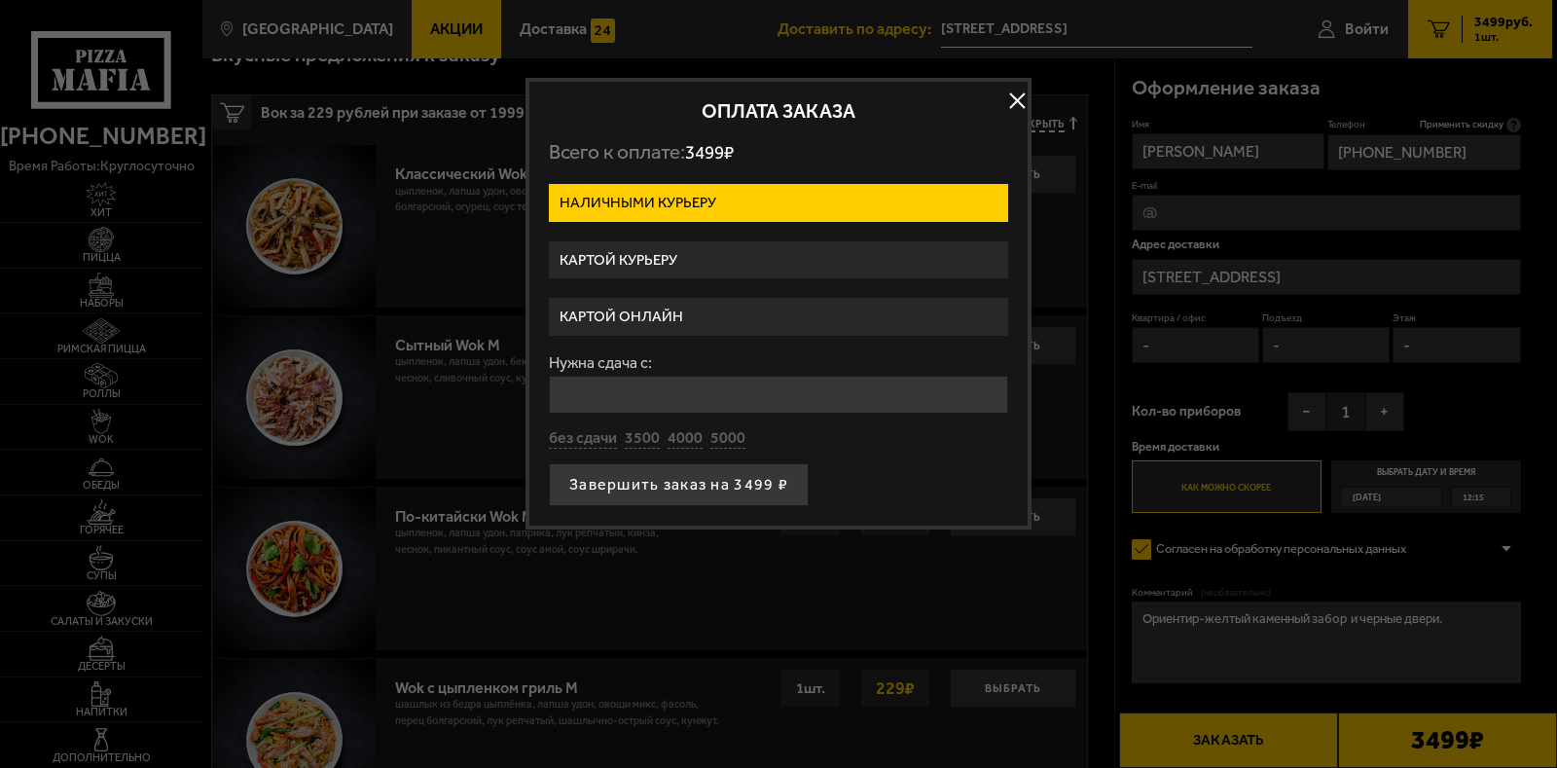
click at [618, 390] on input "Нужна сдача с:" at bounding box center [778, 395] width 459 height 38
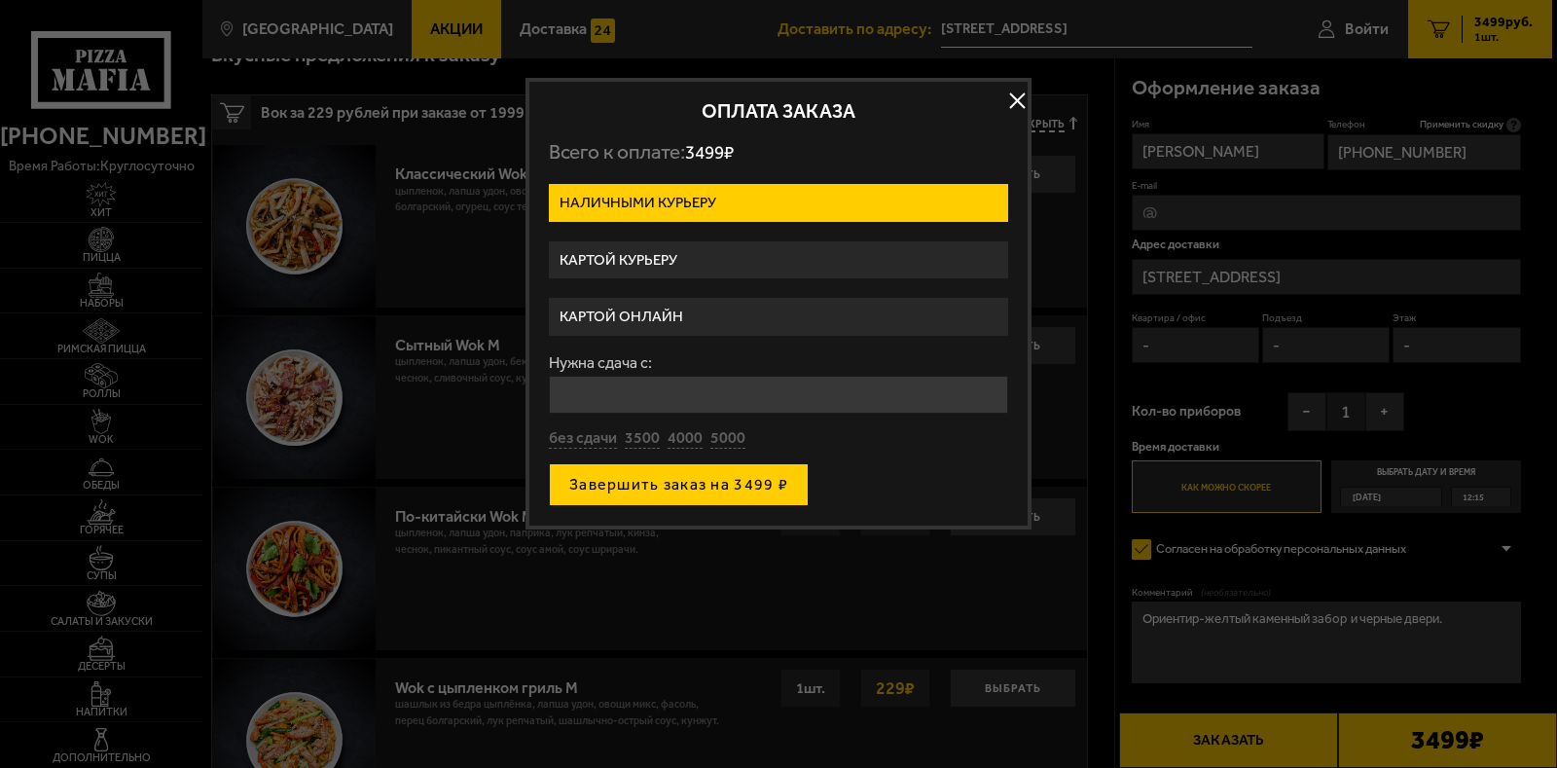
click at [691, 488] on button "Завершить заказ на 3499 ₽" at bounding box center [679, 484] width 260 height 43
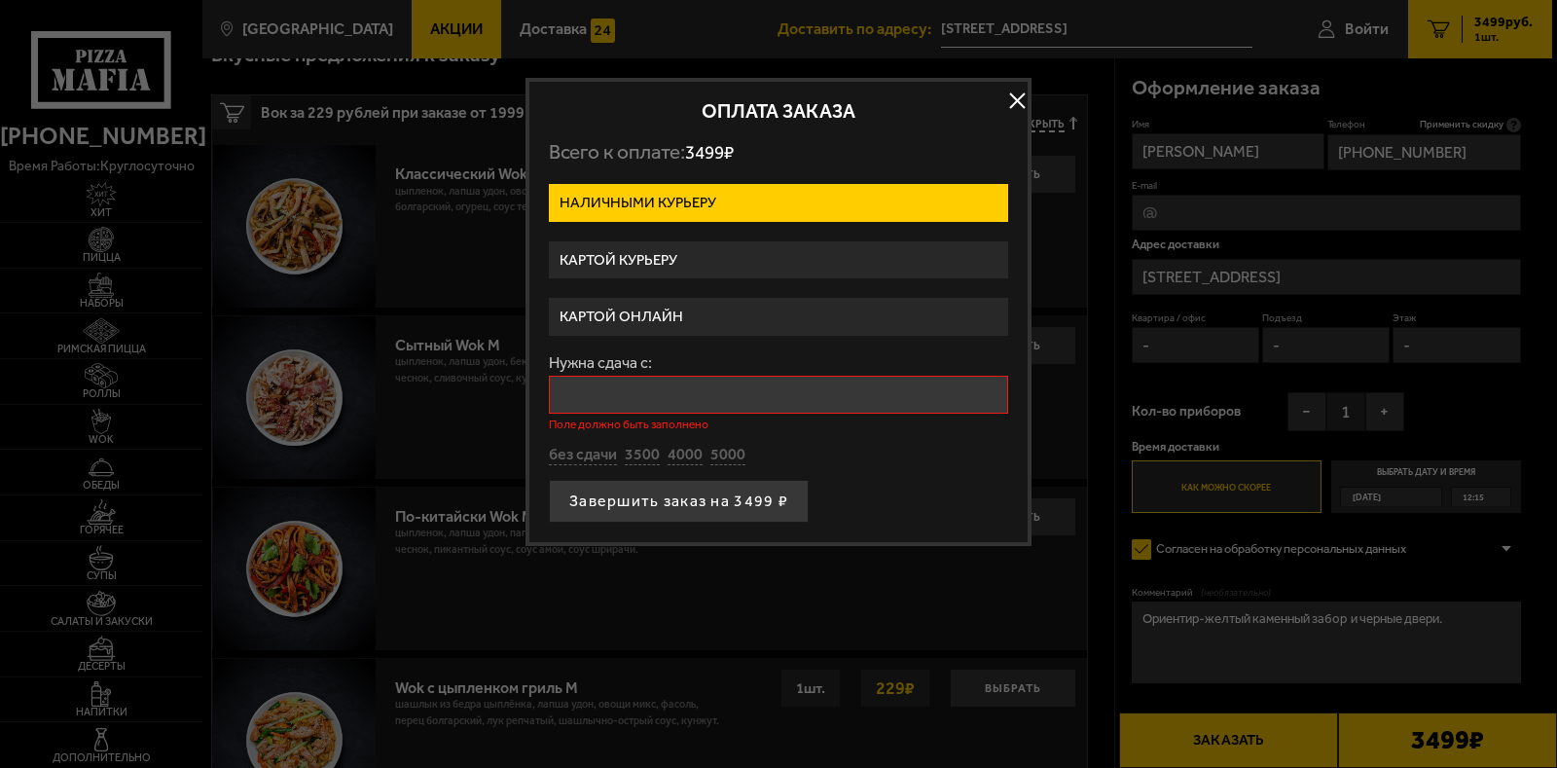
click at [649, 394] on input "Нужна сдача с:" at bounding box center [778, 395] width 459 height 38
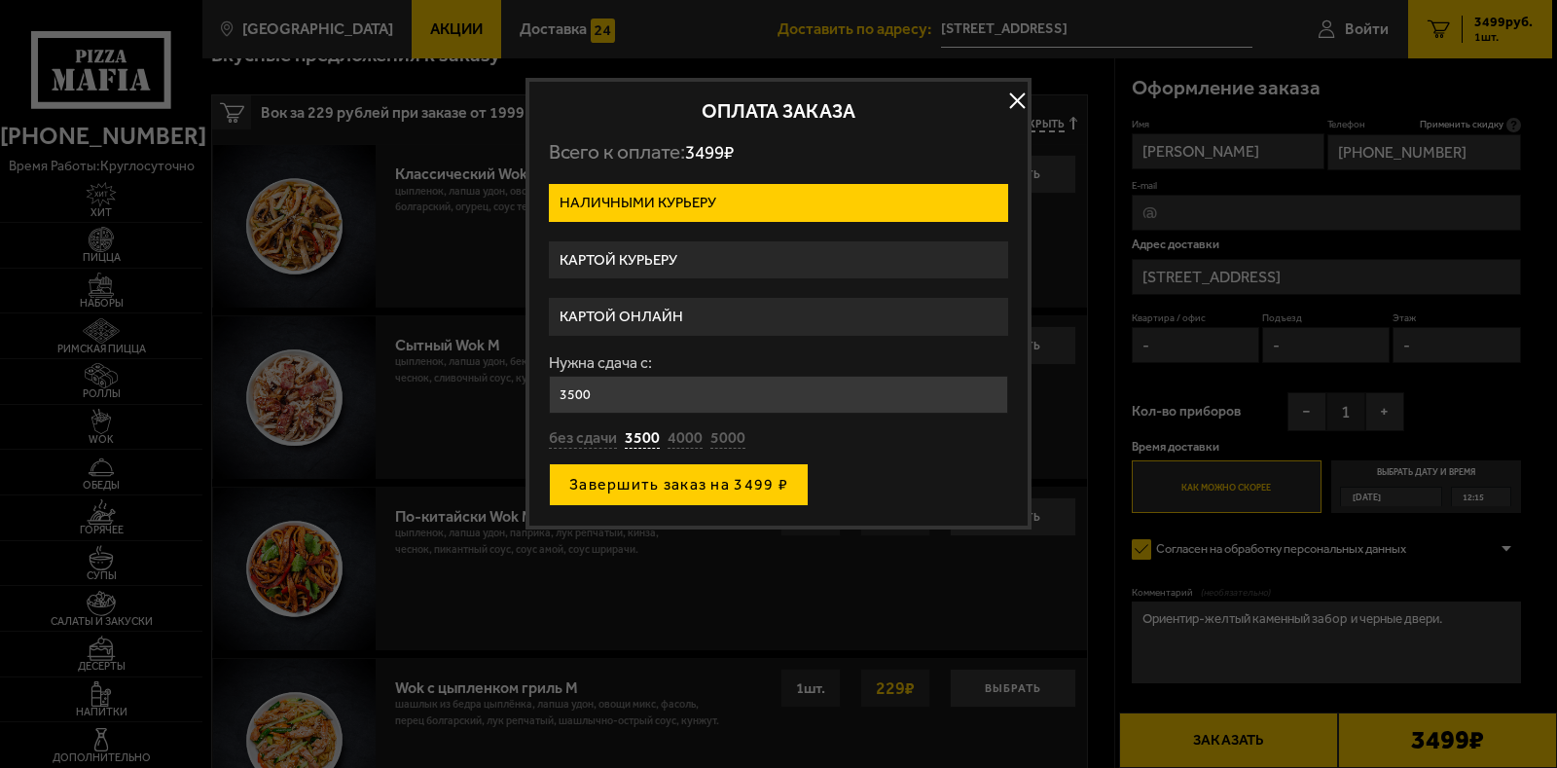
type input "3500"
click at [684, 495] on button "Завершить заказ на 3499 ₽" at bounding box center [679, 484] width 260 height 43
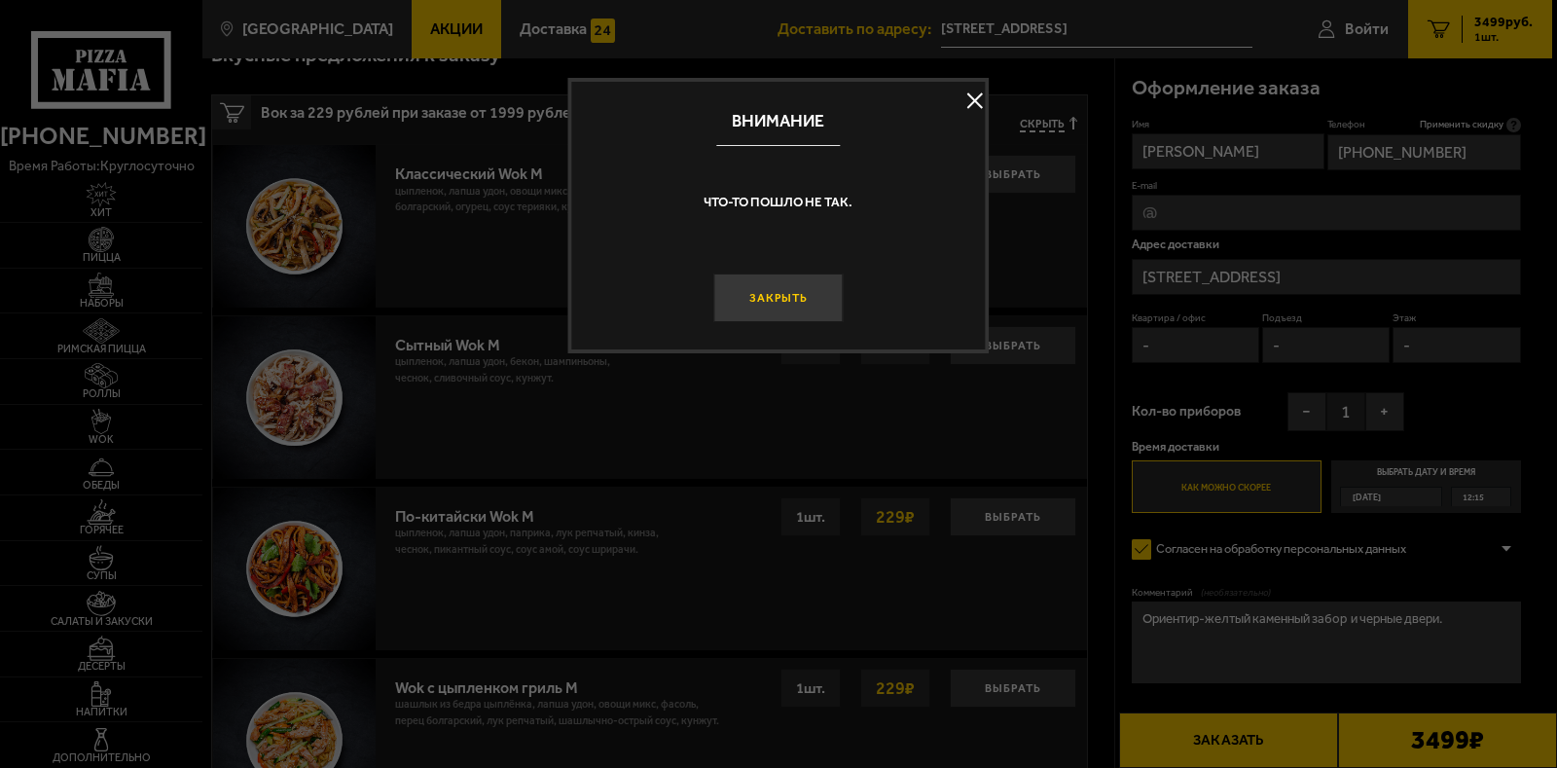
click at [776, 311] on button "Закрыть" at bounding box center [777, 298] width 129 height 49
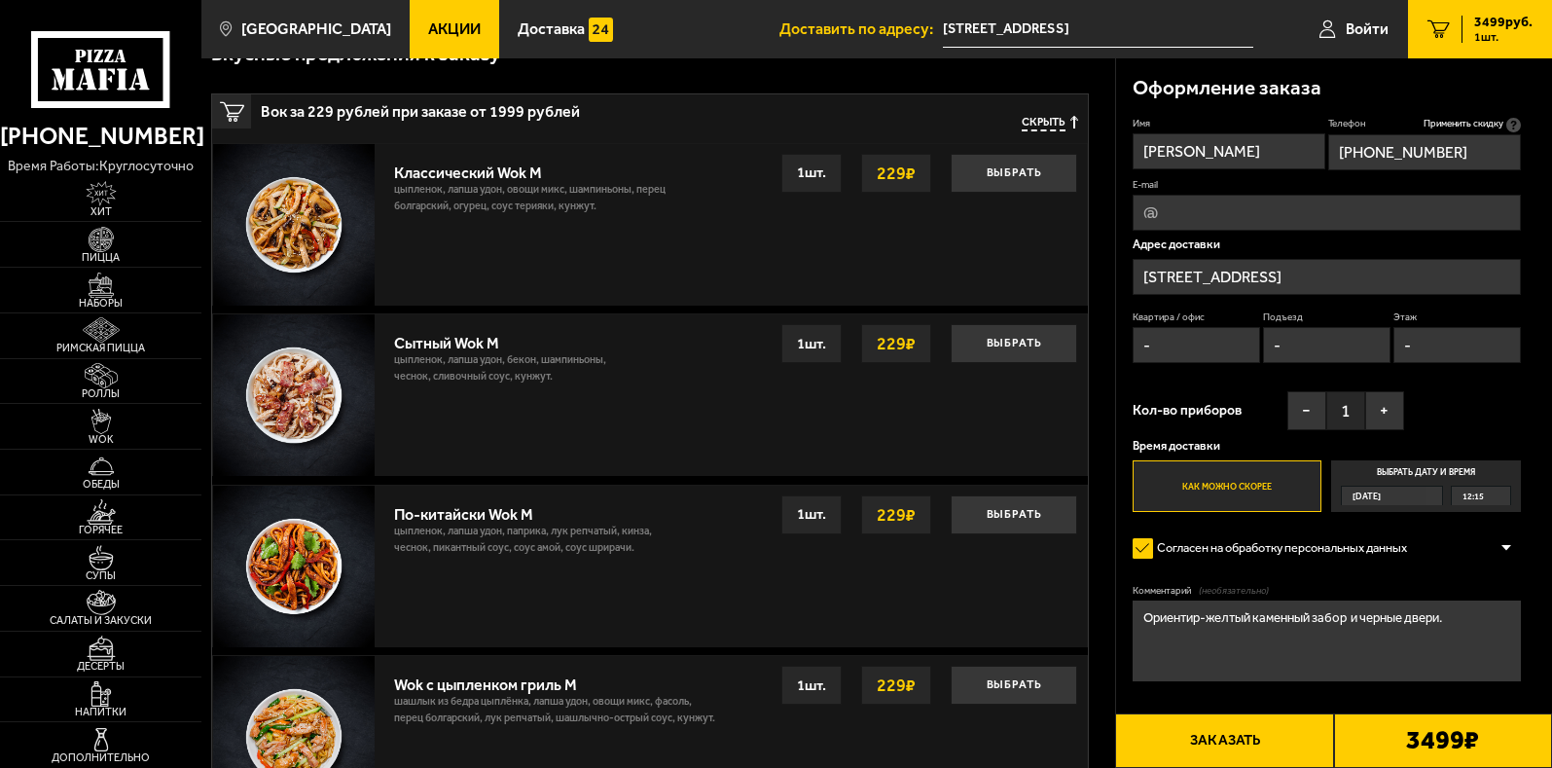
click at [1217, 739] on button "Заказать" at bounding box center [1224, 740] width 218 height 55
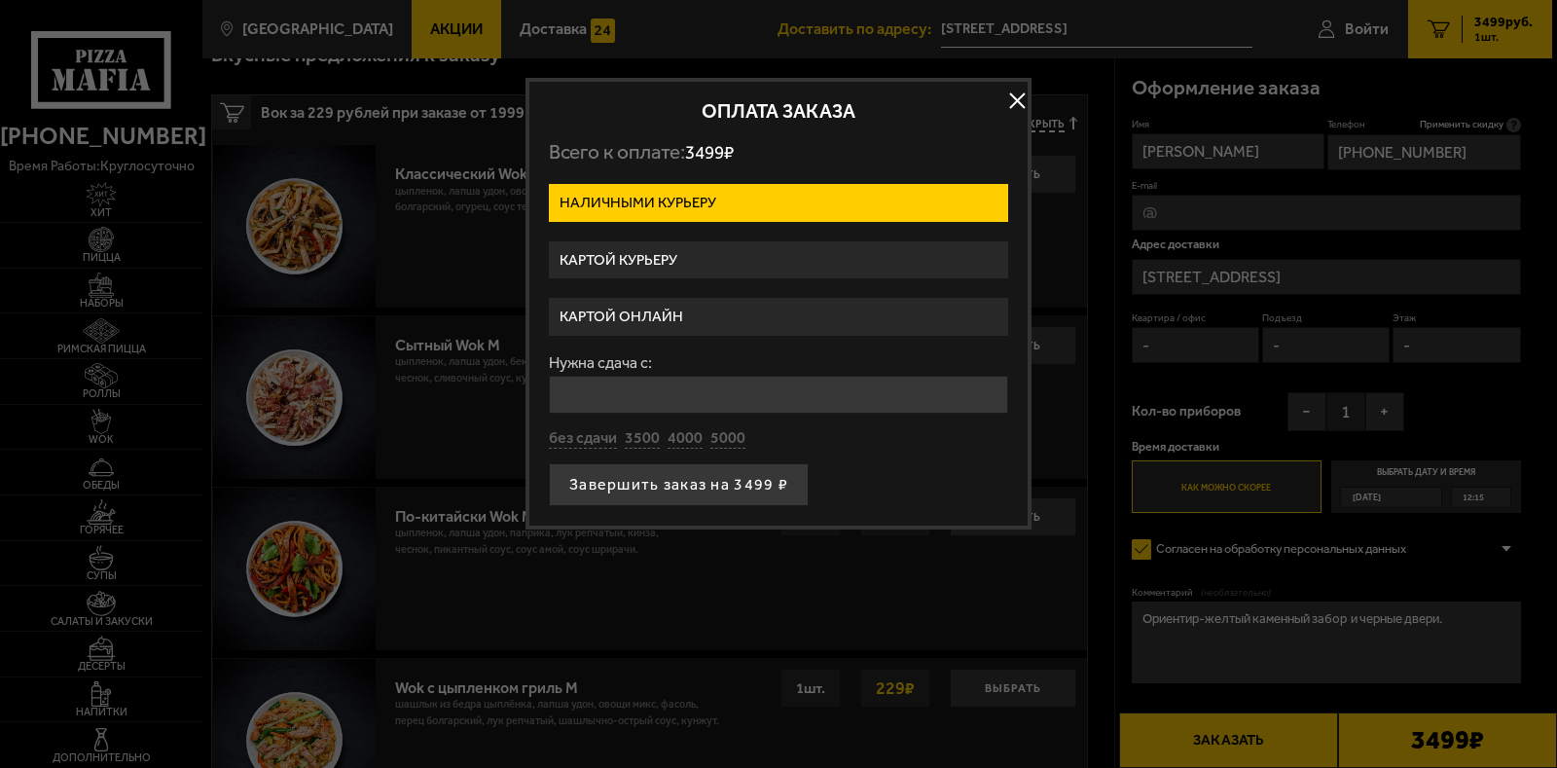
click at [627, 396] on input "Нужна сдача с:" at bounding box center [778, 395] width 459 height 38
click at [646, 440] on div "Нужна сдача с: без сдачи 3500 4000 5000" at bounding box center [778, 402] width 459 height 94
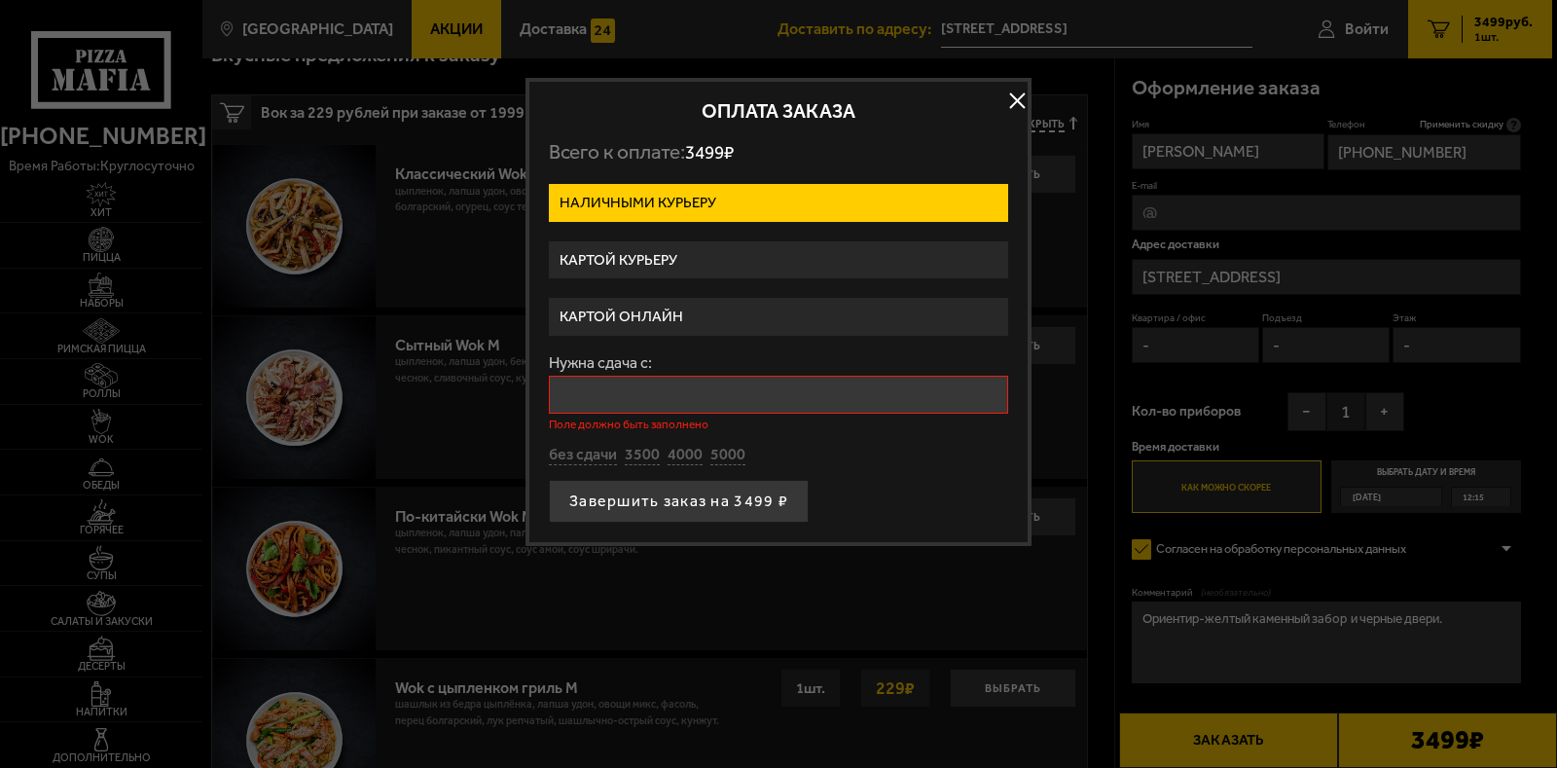
click at [641, 398] on input "Нужна сдача с:" at bounding box center [778, 395] width 459 height 38
click at [644, 451] on button "3500" at bounding box center [642, 455] width 35 height 21
type input "3500"
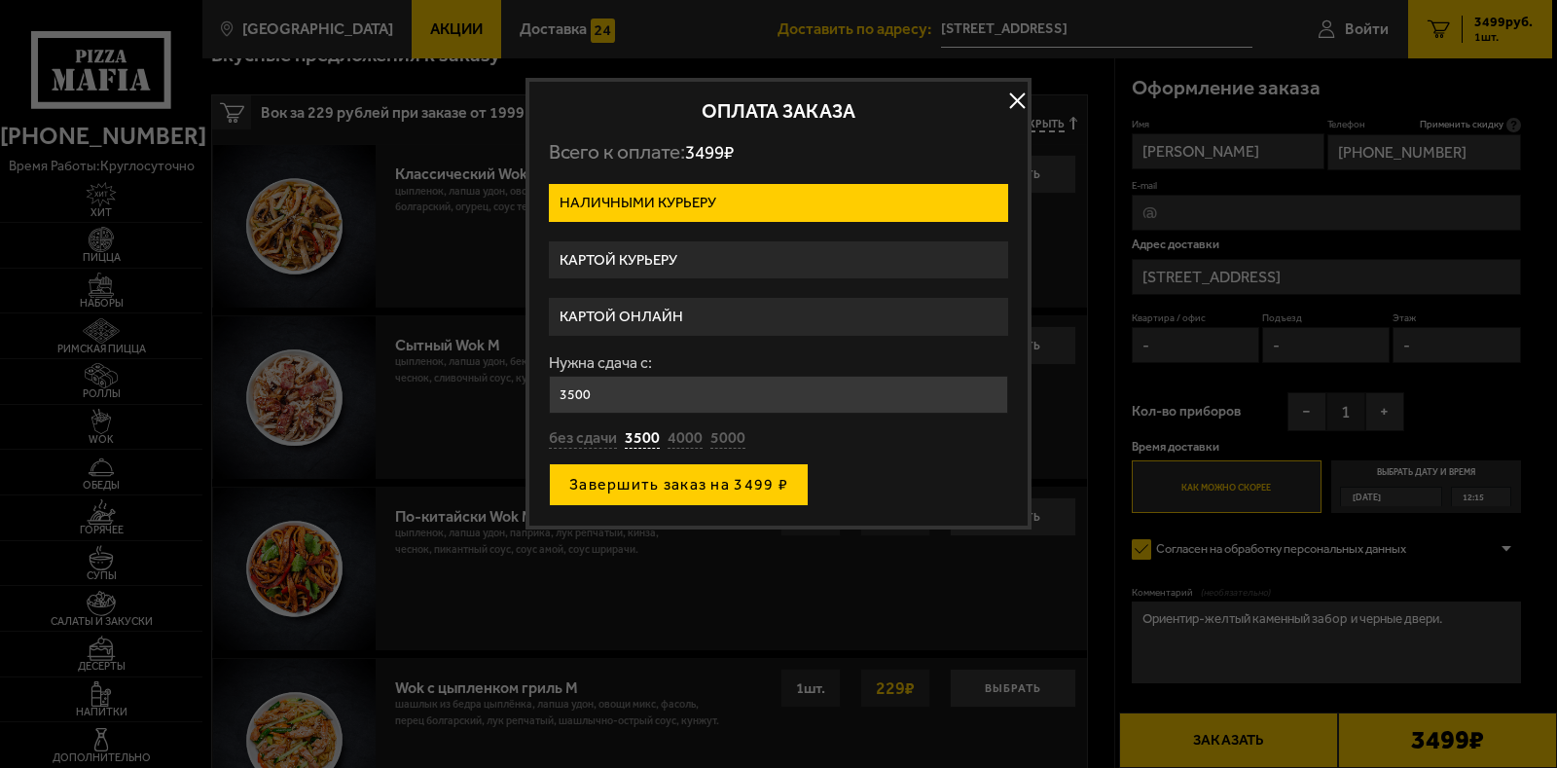
click at [672, 494] on button "Завершить заказ на 3499 ₽" at bounding box center [679, 484] width 260 height 43
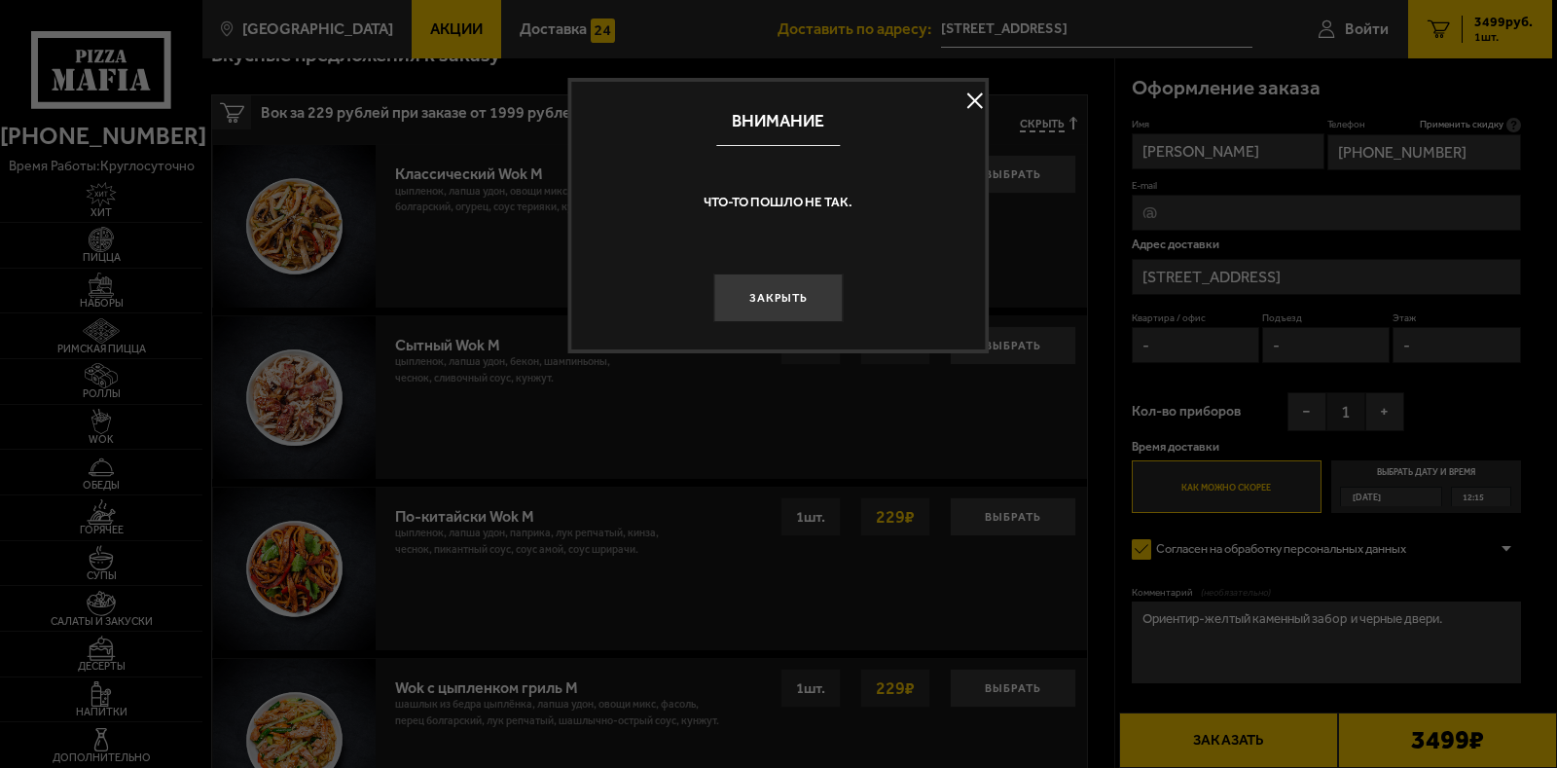
click at [972, 100] on button at bounding box center [975, 100] width 29 height 29
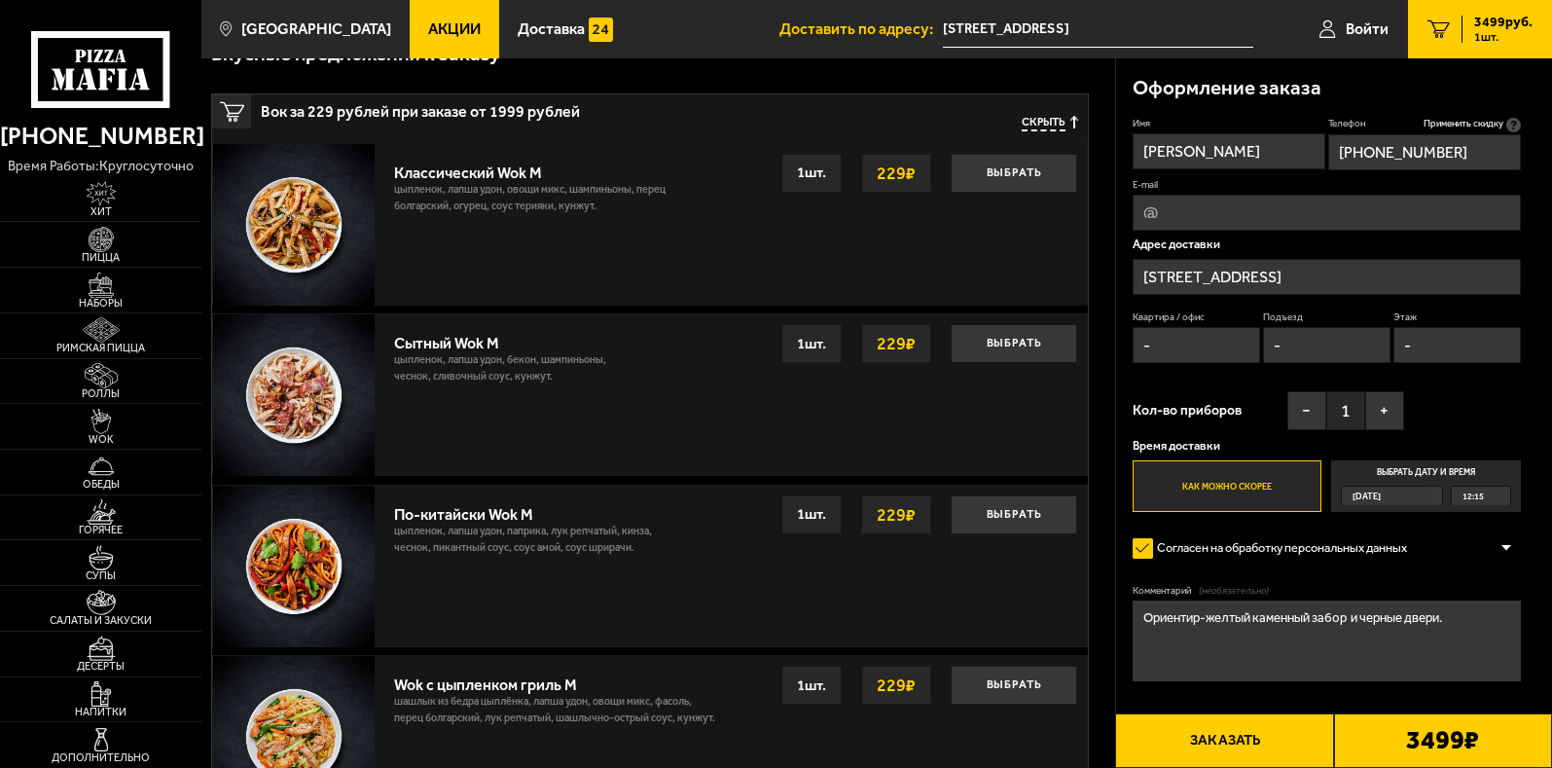
click at [1182, 350] on input "-" at bounding box center [1197, 345] width 128 height 36
type input "1"
click at [1304, 346] on input "-" at bounding box center [1327, 345] width 128 height 36
type input "1"
click at [1428, 341] on input "-" at bounding box center [1458, 345] width 128 height 36
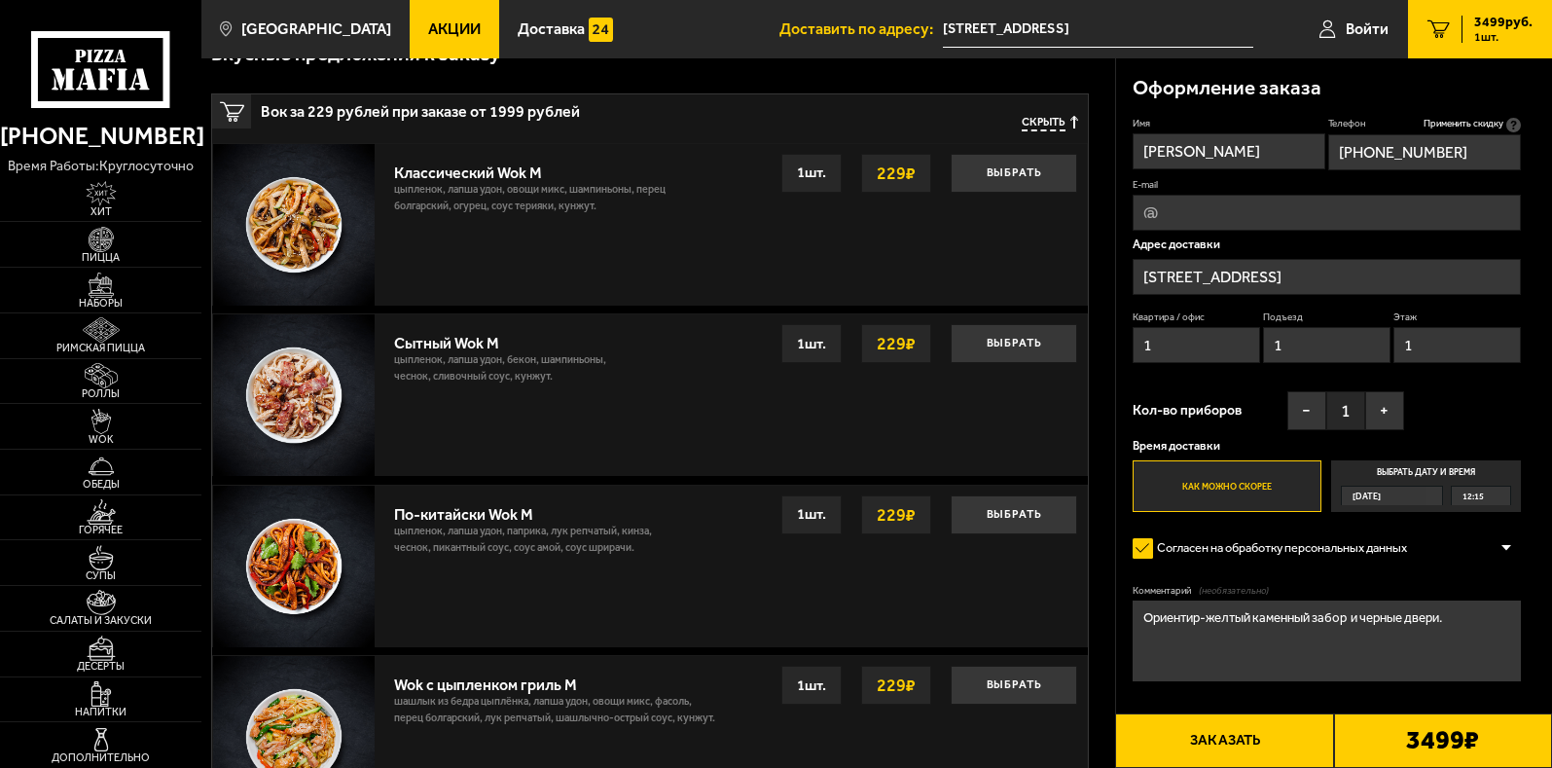
type input "1"
click at [1255, 743] on button "Заказать" at bounding box center [1224, 740] width 218 height 55
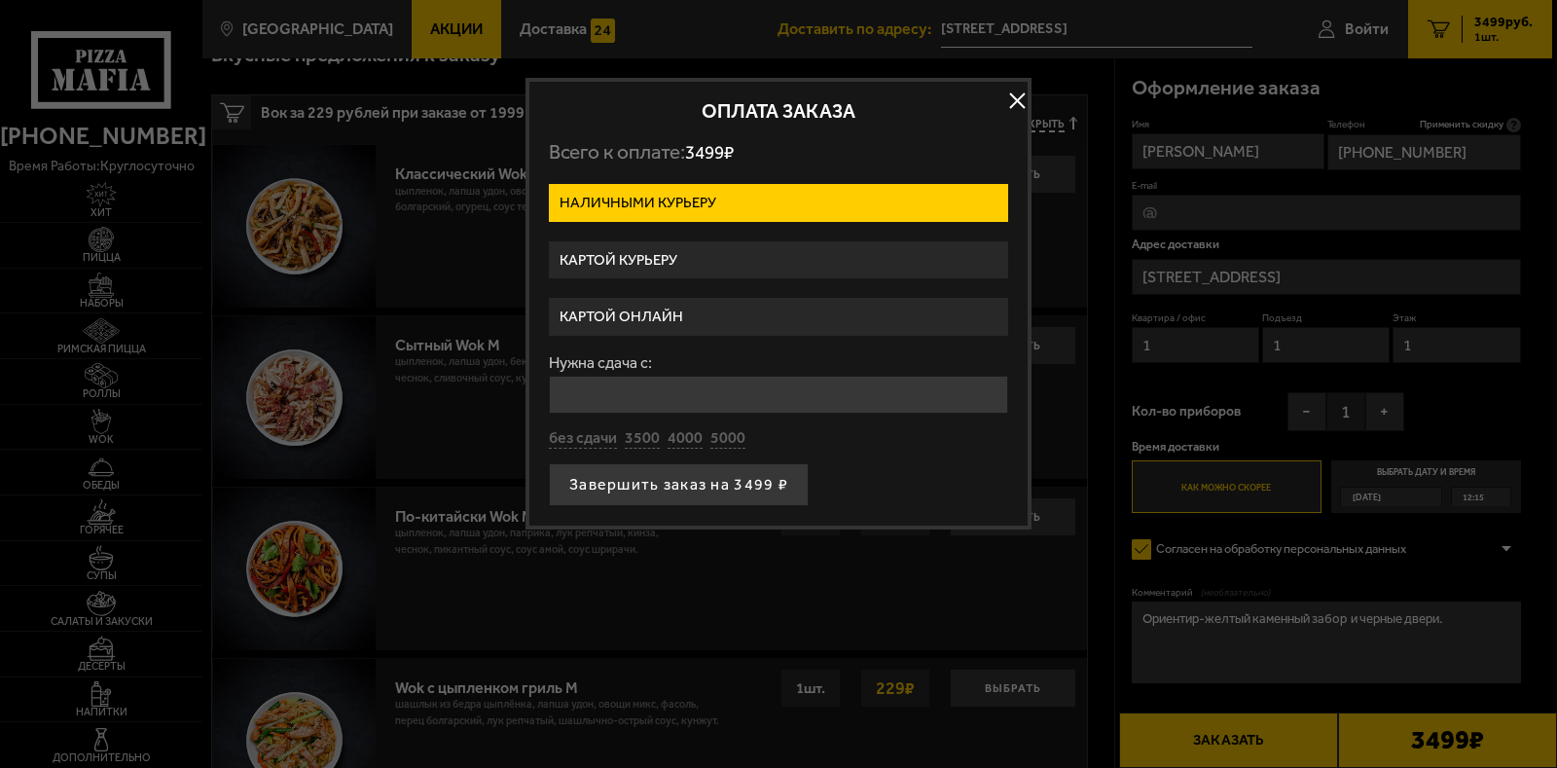
click at [632, 426] on div "Нужна сдача с: без сдачи 3500 4000 5000" at bounding box center [778, 402] width 459 height 94
click at [636, 440] on button "3500" at bounding box center [642, 438] width 35 height 21
type input "3500"
click at [652, 481] on button "Завершить заказ на 3499 ₽" at bounding box center [679, 484] width 260 height 43
